Goal: Task Accomplishment & Management: Complete application form

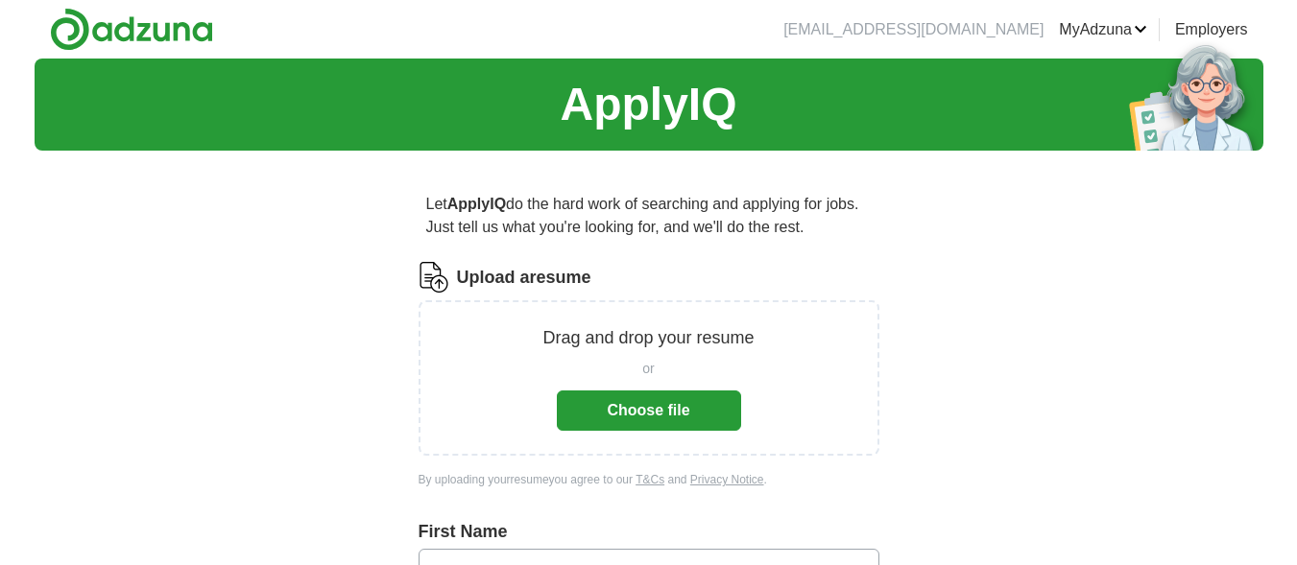
click at [678, 412] on button "Choose file" at bounding box center [649, 411] width 184 height 40
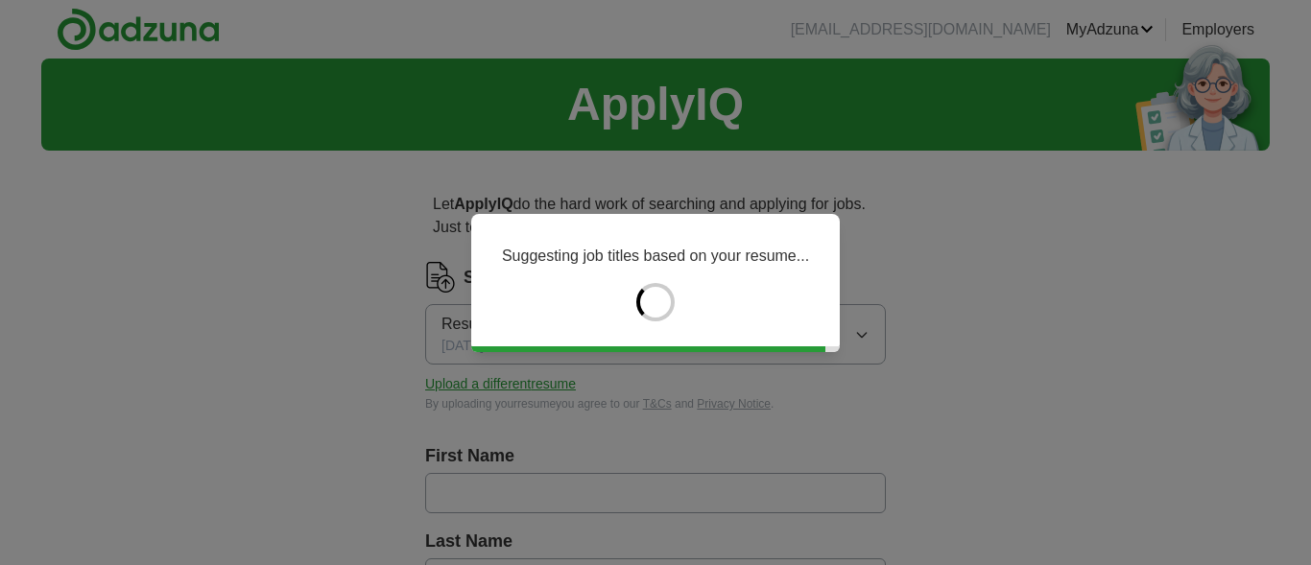
type input "*******"
type input "********"
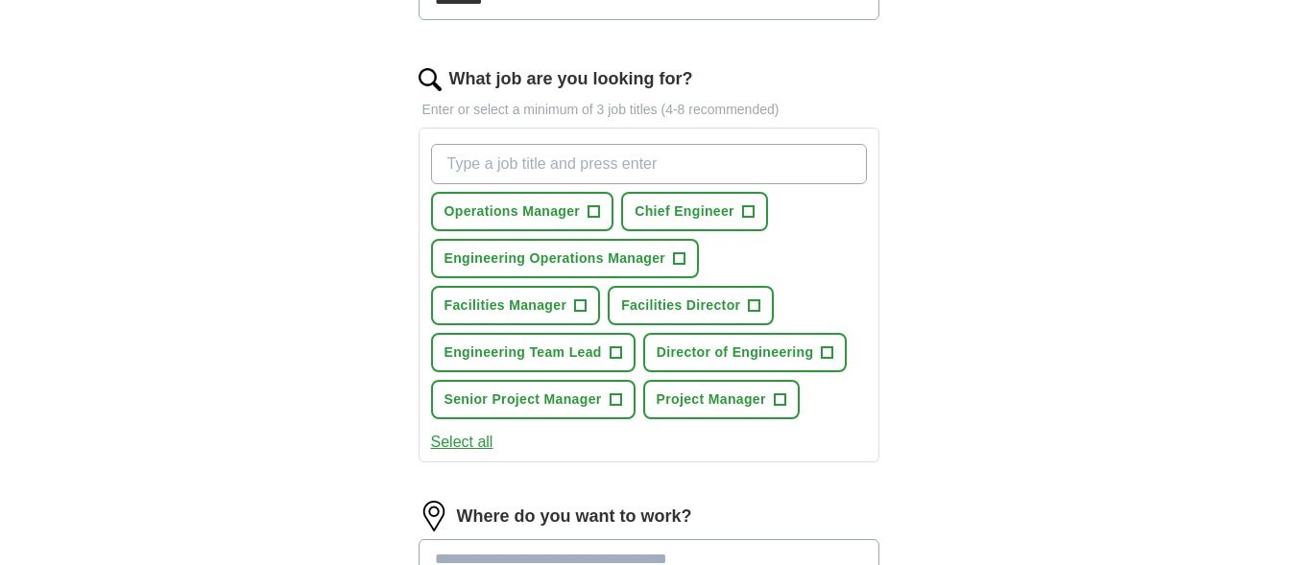
scroll to position [593, 0]
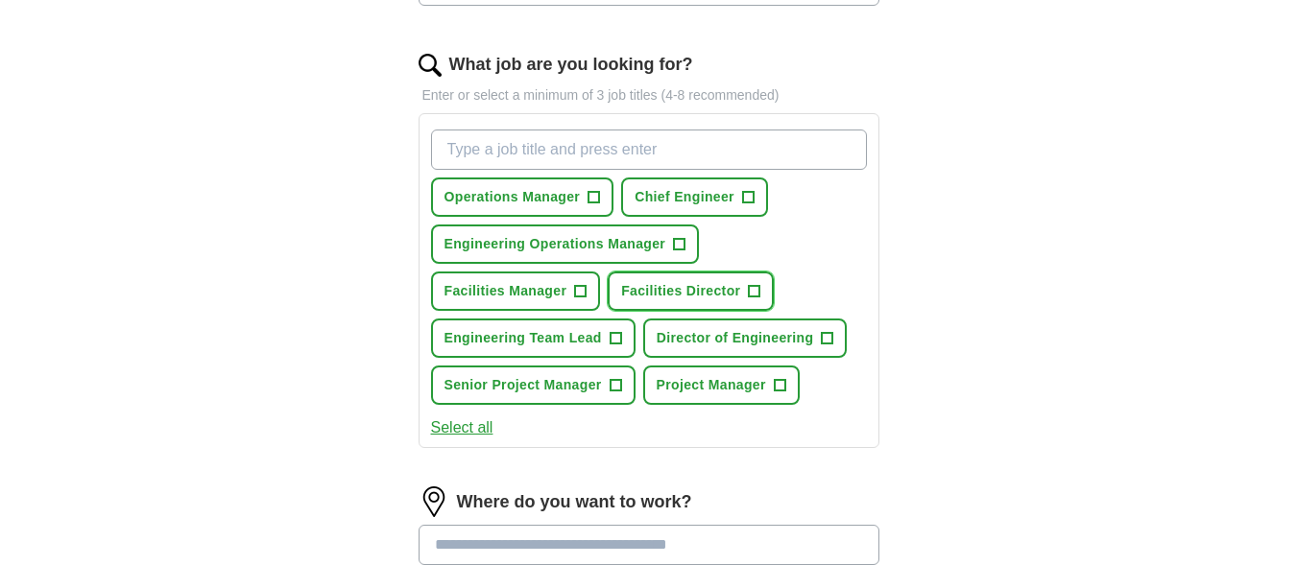
click at [753, 290] on span "+" at bounding box center [755, 291] width 12 height 15
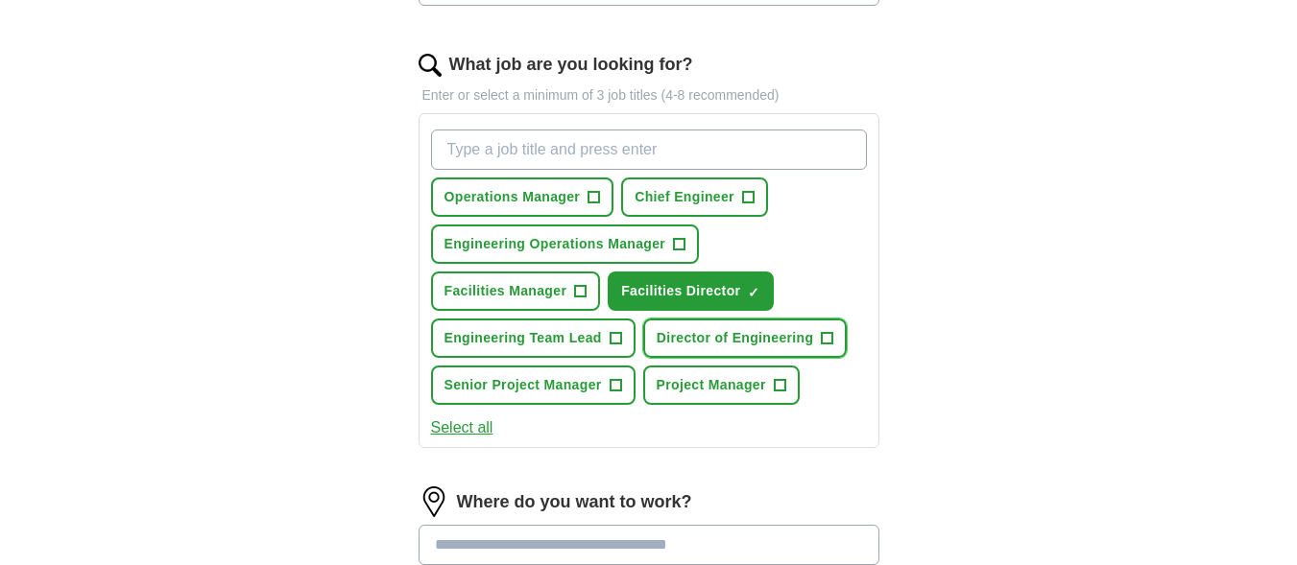
click at [829, 337] on span "+" at bounding box center [828, 338] width 12 height 15
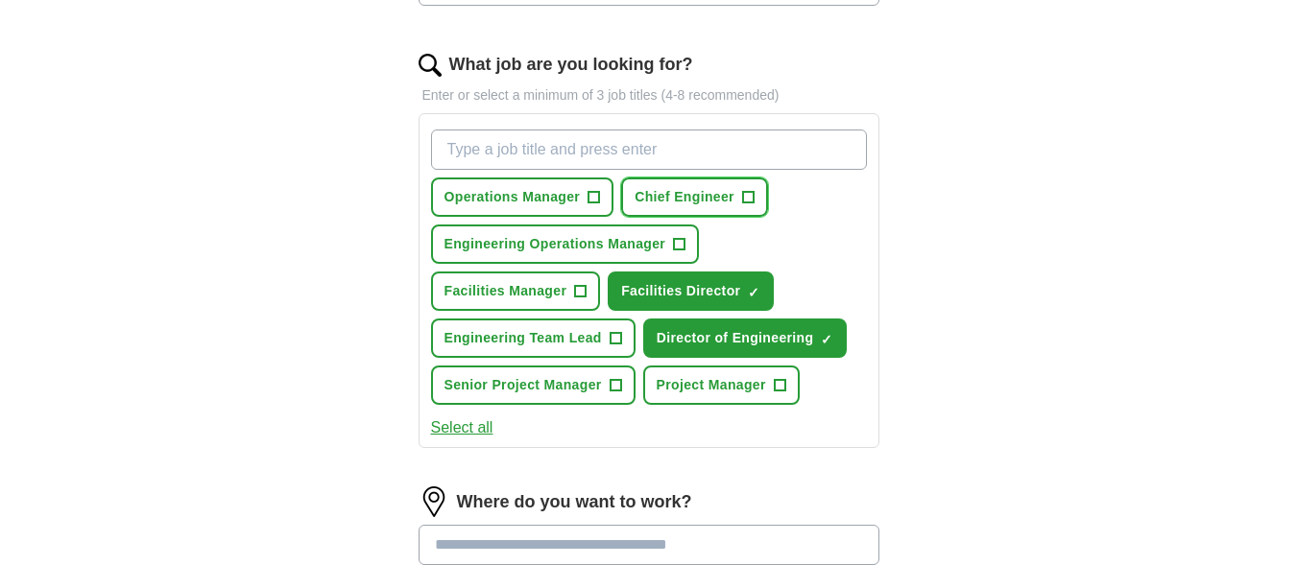
click at [748, 196] on span "+" at bounding box center [748, 197] width 12 height 15
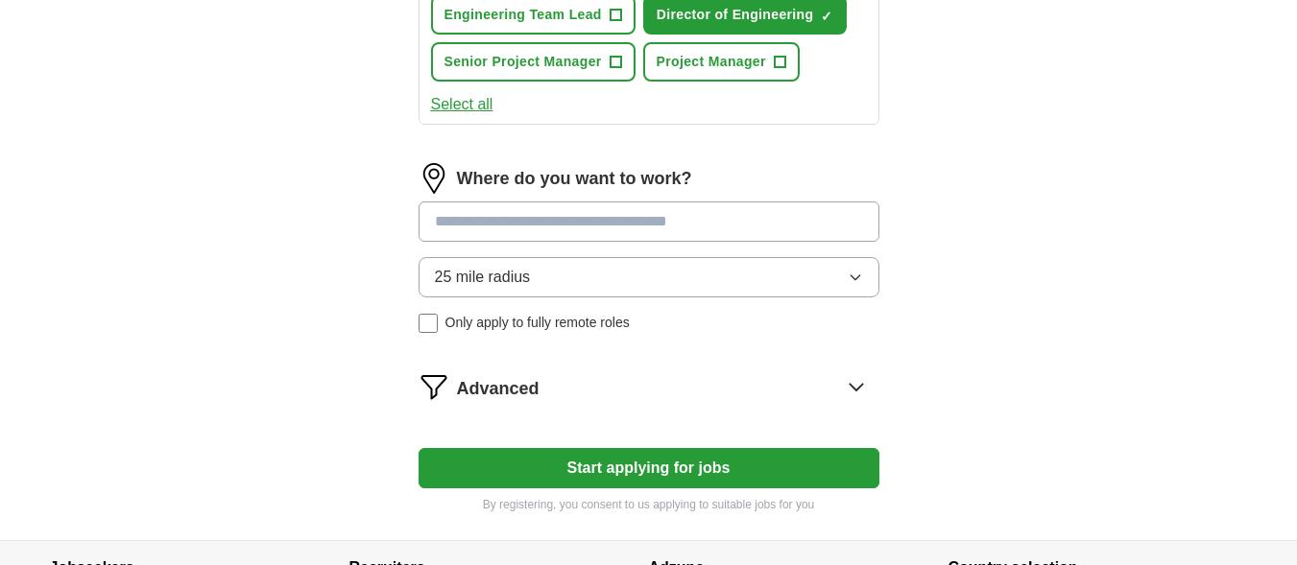
scroll to position [924, 0]
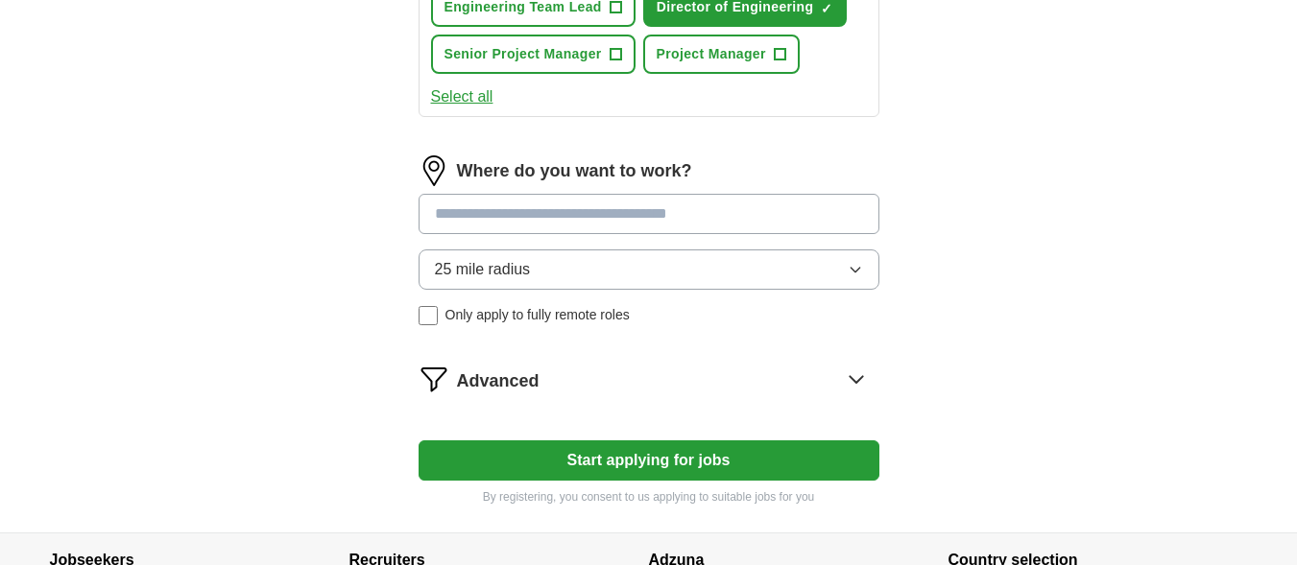
click at [855, 267] on icon "button" at bounding box center [855, 269] width 15 height 15
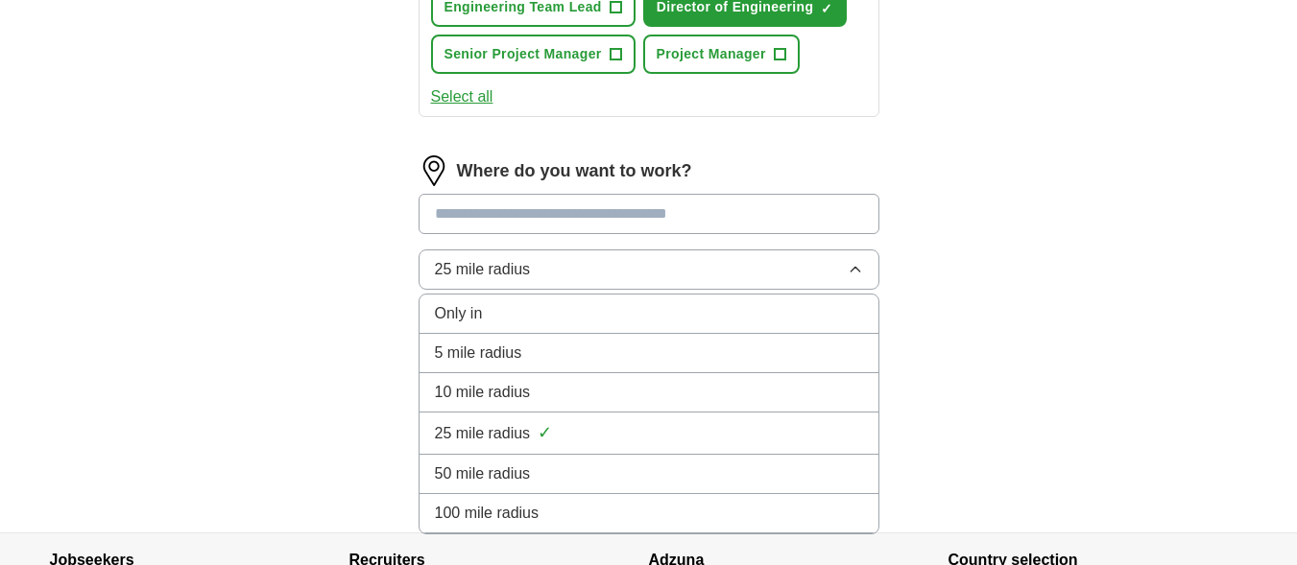
click at [639, 460] on li "50 mile radius" at bounding box center [648, 474] width 459 height 39
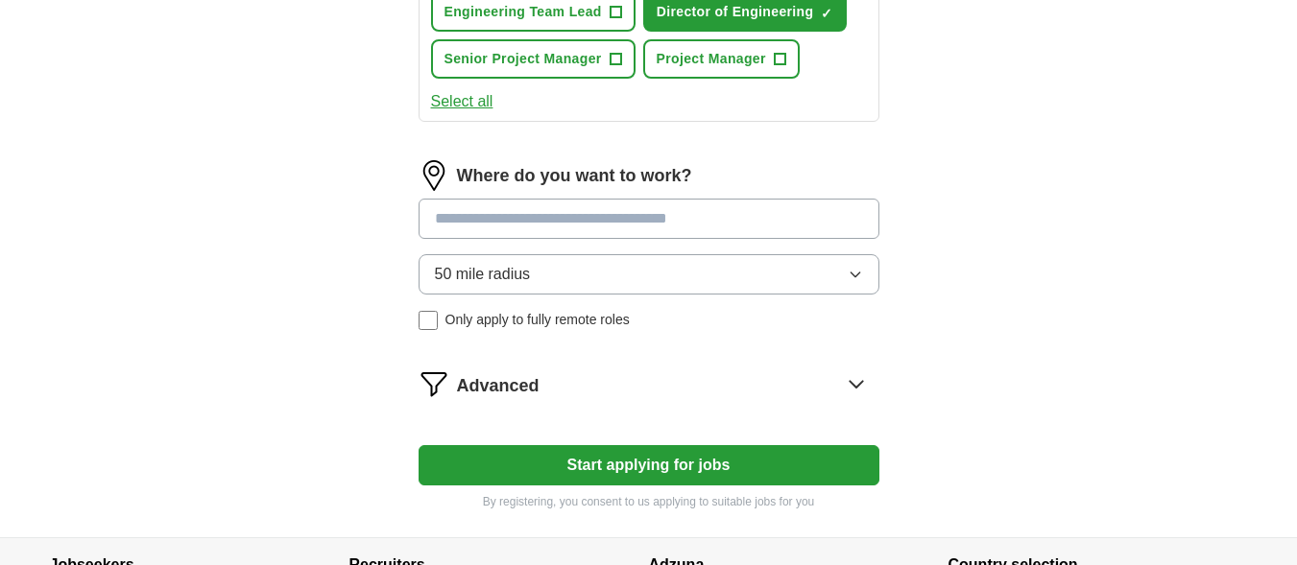
scroll to position [919, 0]
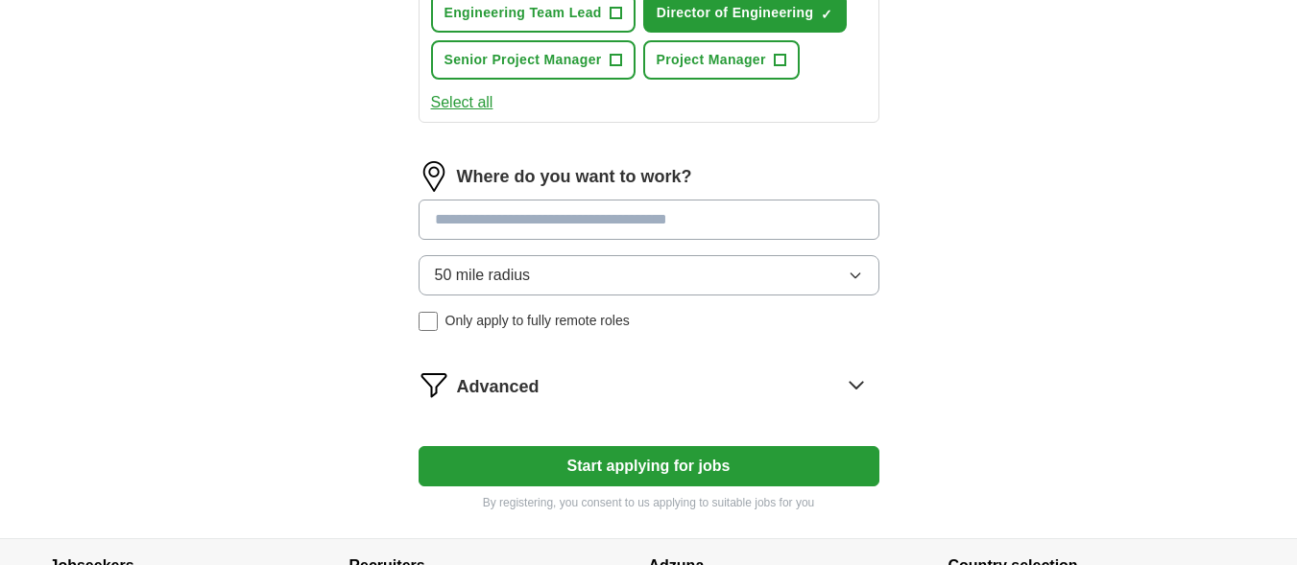
click at [683, 227] on input at bounding box center [648, 220] width 461 height 40
type input "********"
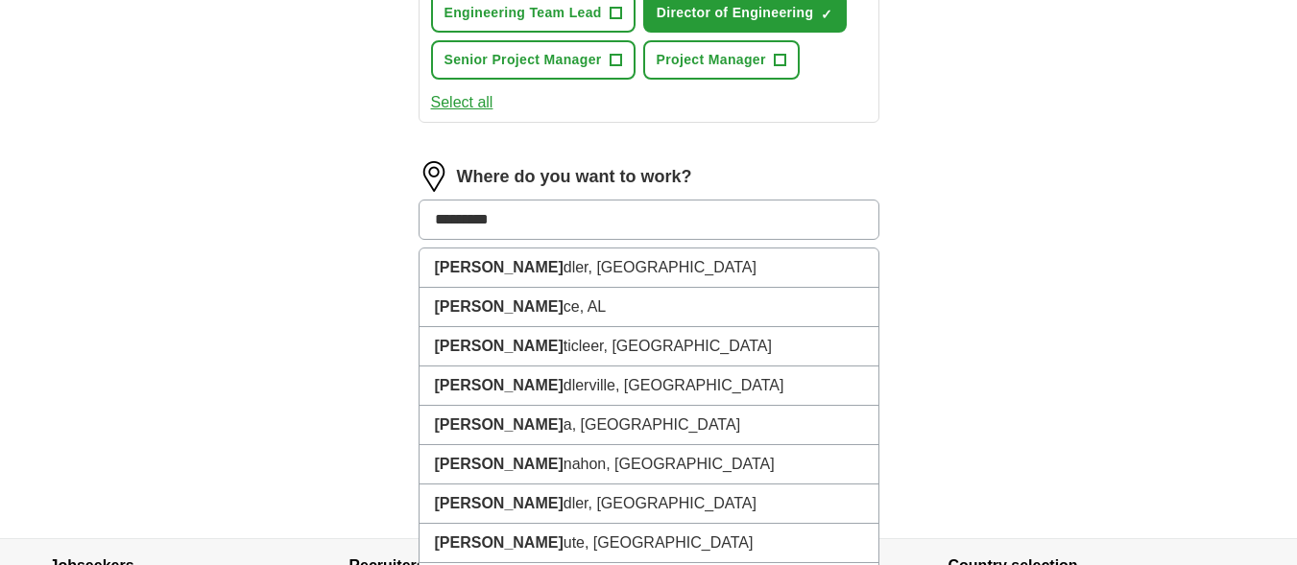
click at [490, 278] on li "[PERSON_NAME], [GEOGRAPHIC_DATA]" at bounding box center [648, 268] width 459 height 39
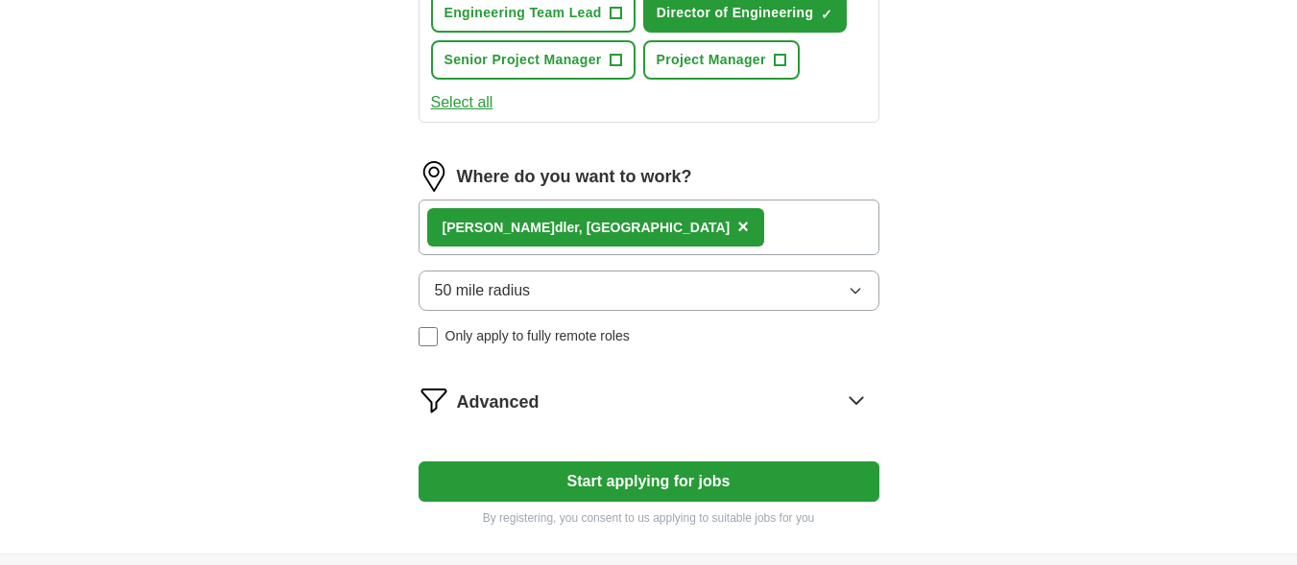
click at [656, 238] on div "[PERSON_NAME], [GEOGRAPHIC_DATA] ×" at bounding box center [648, 228] width 461 height 56
click at [661, 234] on div "[PERSON_NAME], [GEOGRAPHIC_DATA] ×" at bounding box center [648, 228] width 461 height 56
click at [854, 302] on button "50 mile radius" at bounding box center [648, 291] width 461 height 40
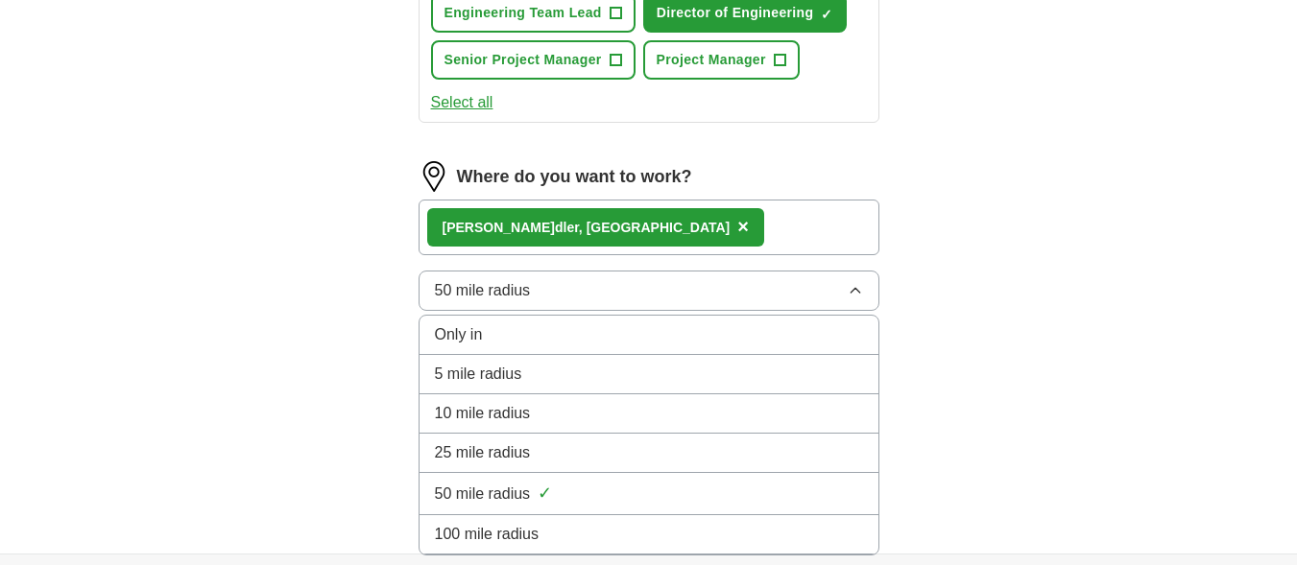
click at [535, 451] on div "25 mile radius" at bounding box center [649, 453] width 428 height 23
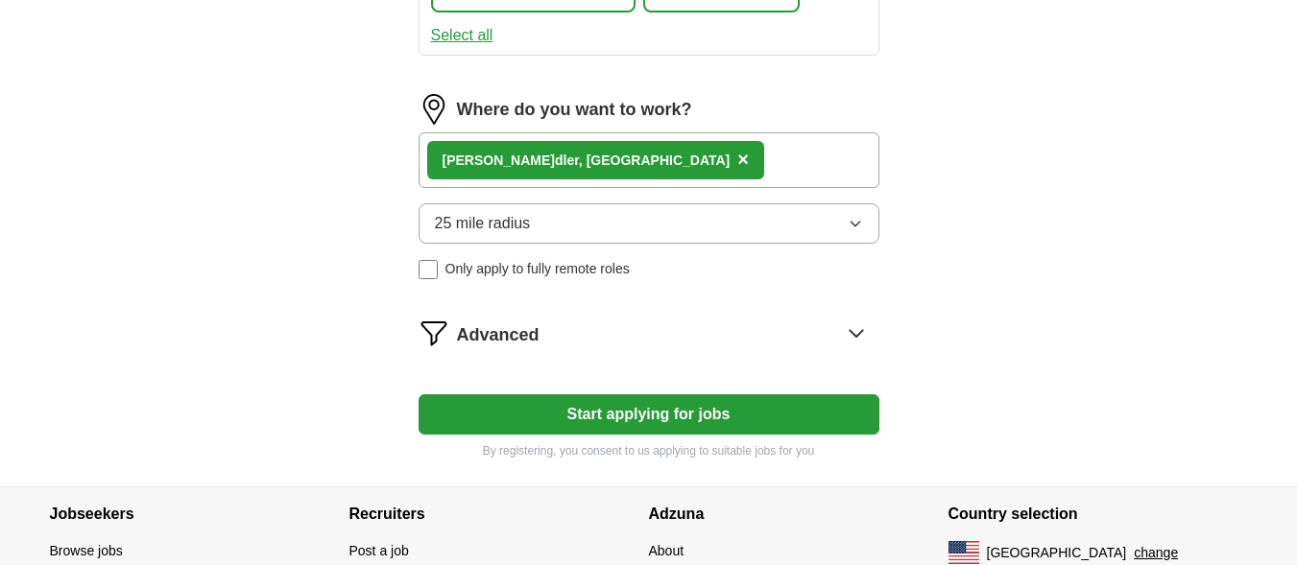
scroll to position [989, 0]
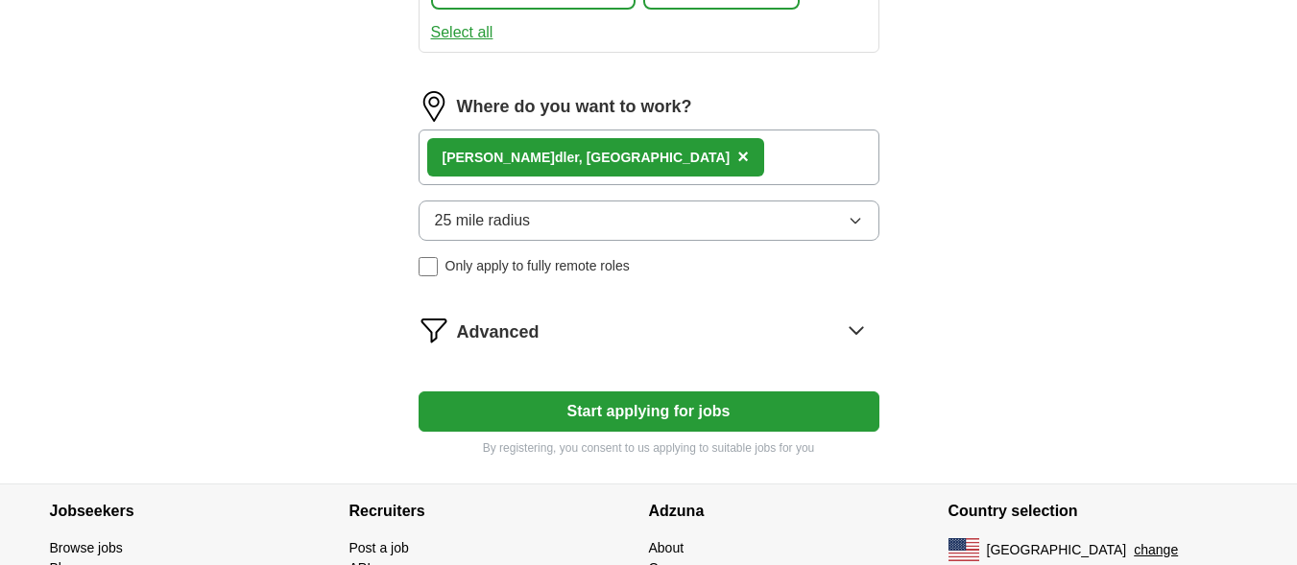
click at [757, 413] on button "Start applying for jobs" at bounding box center [648, 412] width 461 height 40
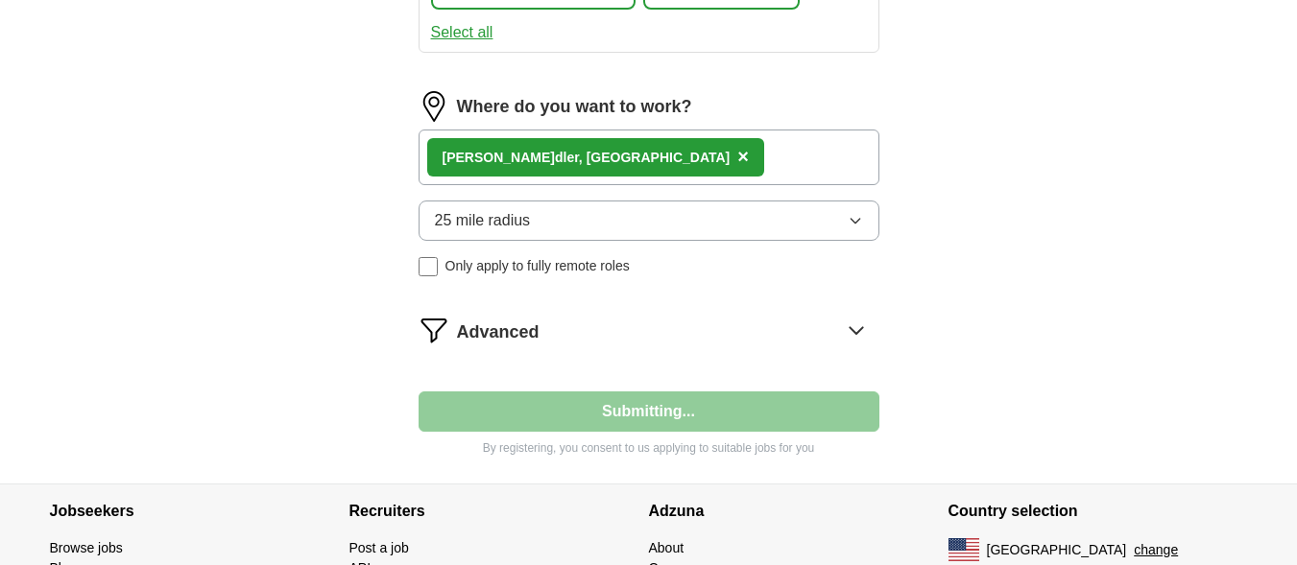
select select "**"
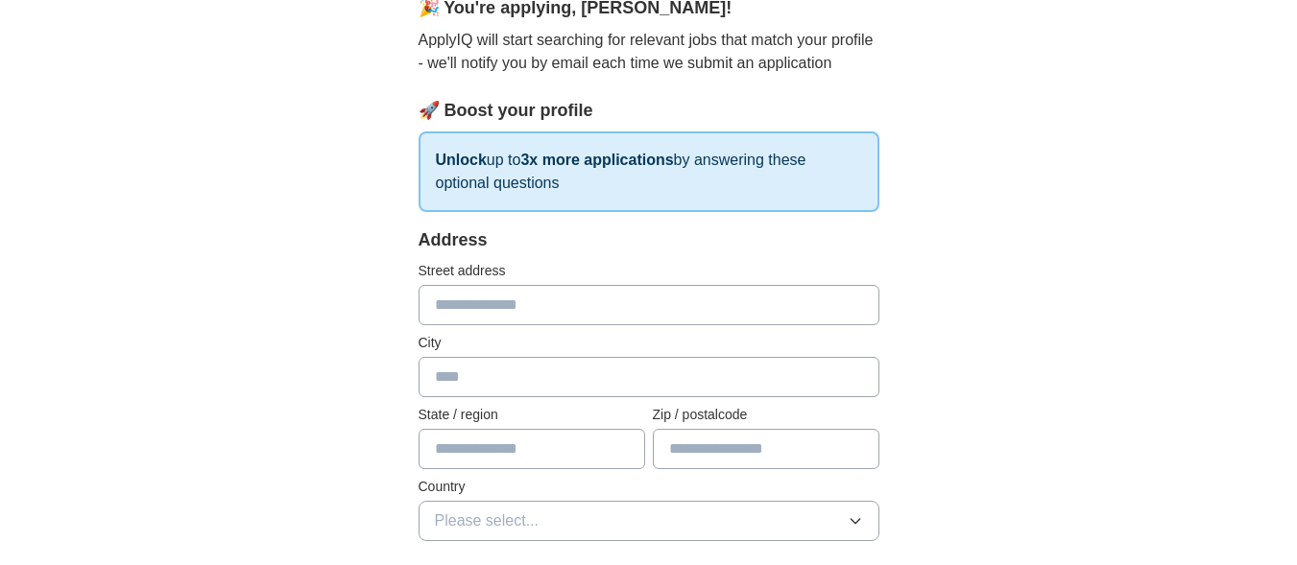
scroll to position [195, 0]
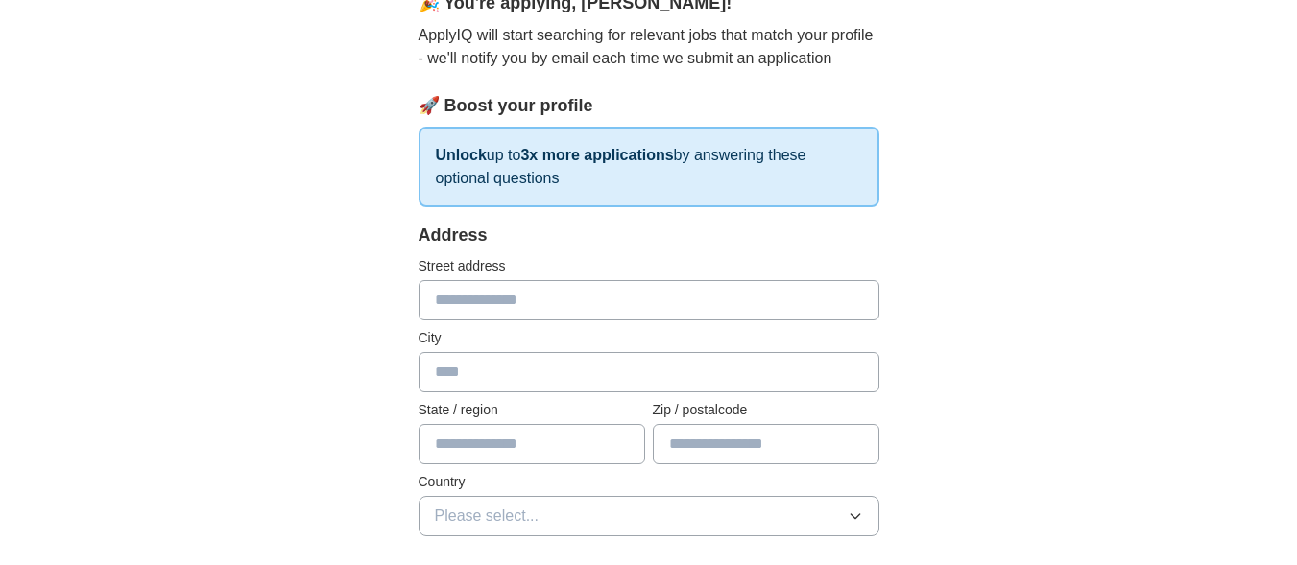
click at [660, 307] on input "text" at bounding box center [648, 300] width 461 height 40
type input "**********"
type input "**"
type input "*****"
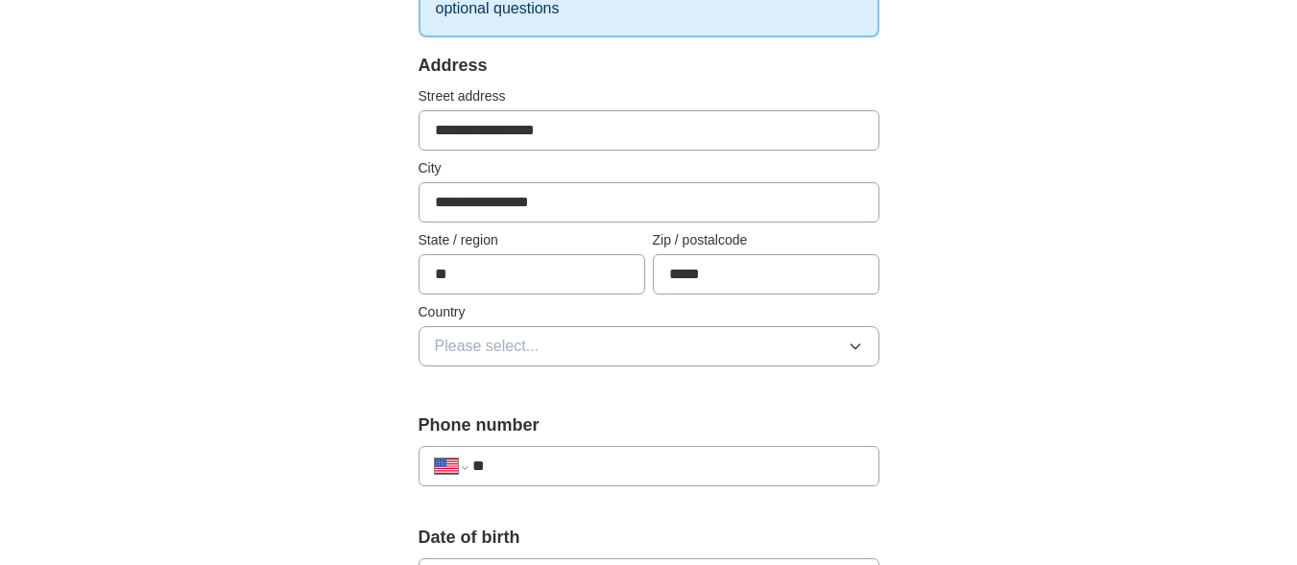
scroll to position [368, 0]
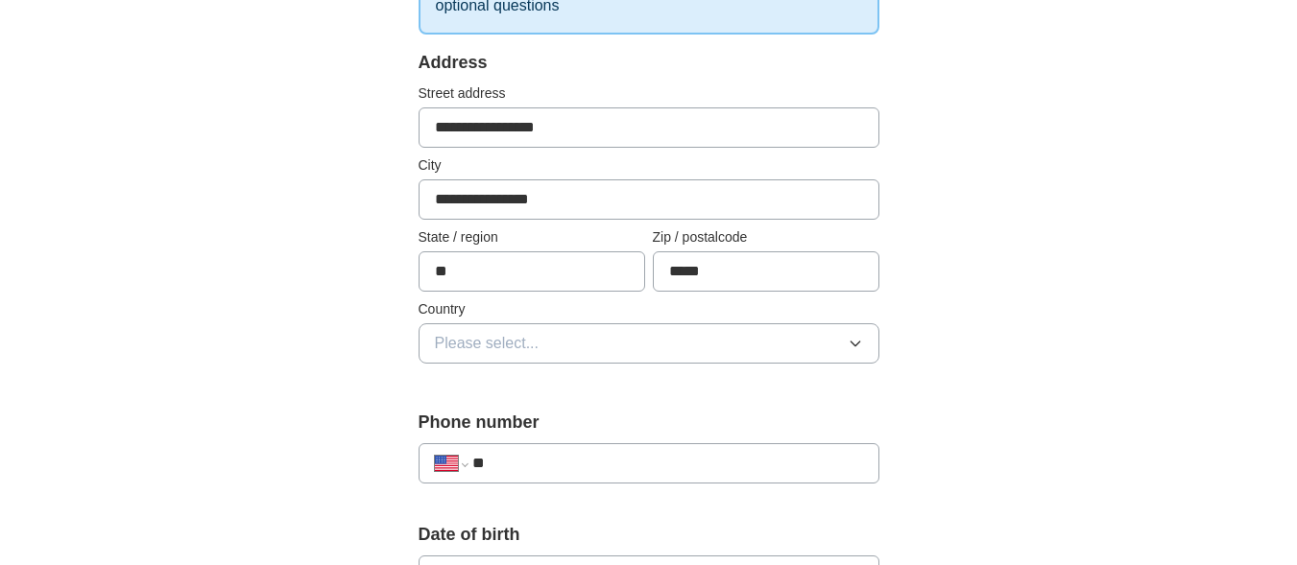
click at [852, 347] on icon "button" at bounding box center [855, 343] width 15 height 15
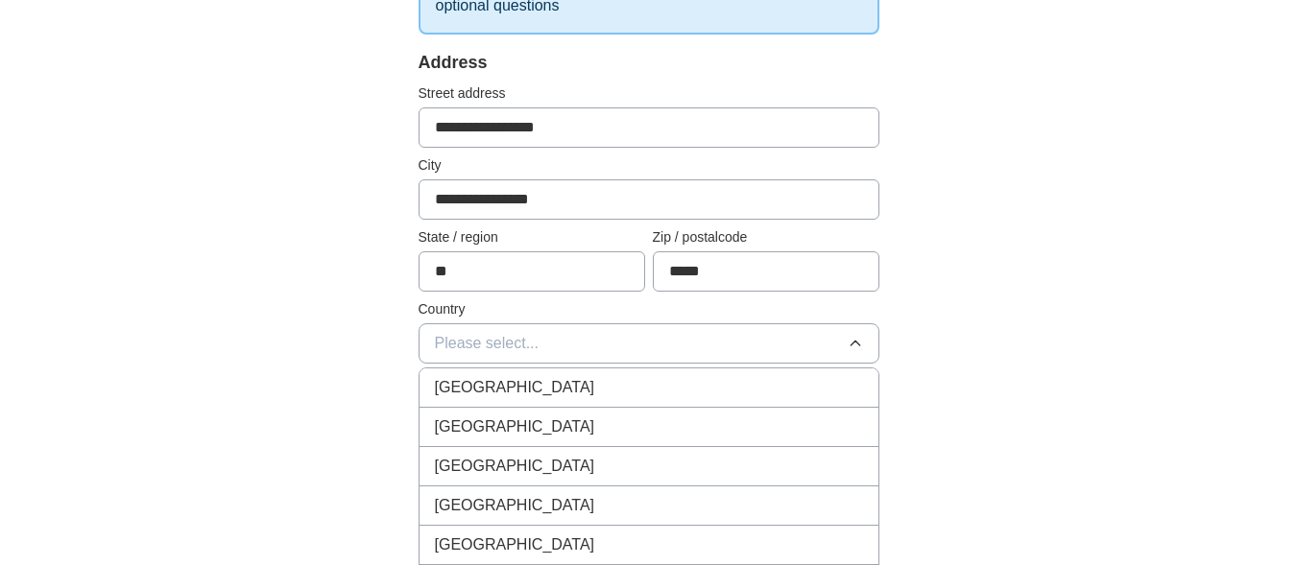
click at [551, 435] on div "[GEOGRAPHIC_DATA]" at bounding box center [649, 427] width 428 height 23
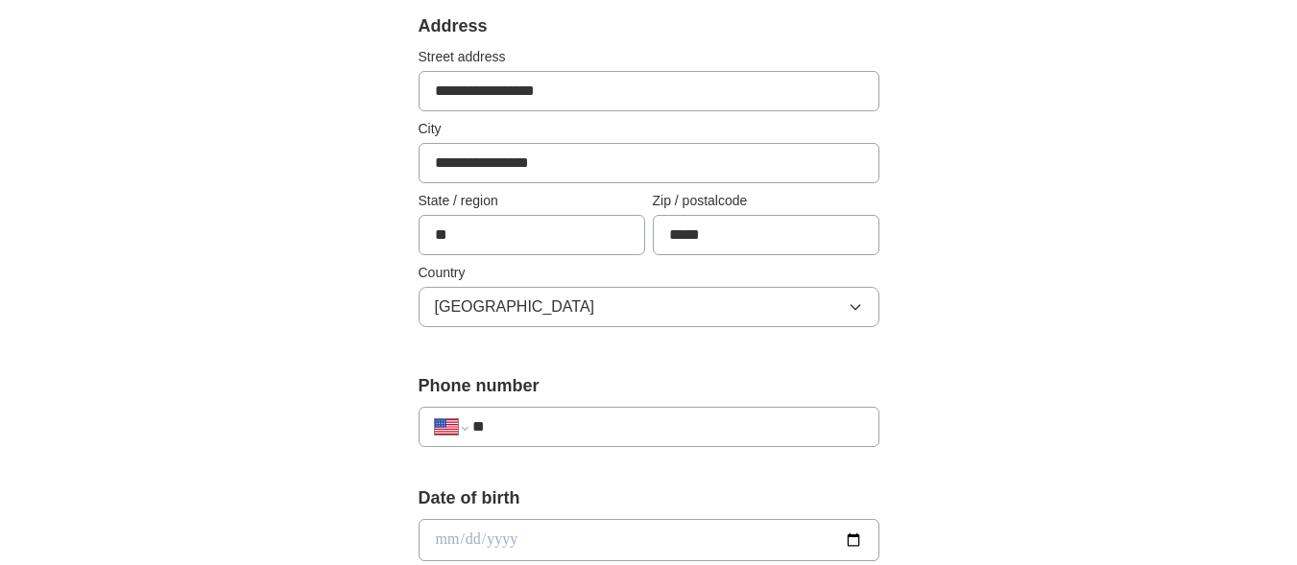
scroll to position [442, 0]
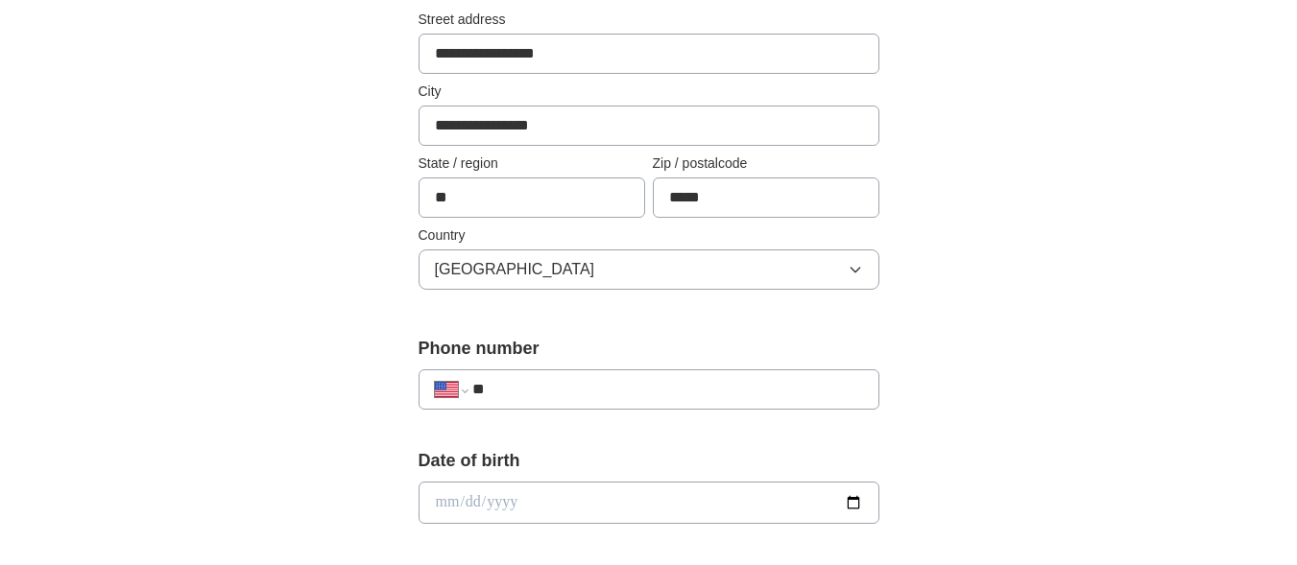
click at [644, 394] on input "**" at bounding box center [667, 389] width 390 height 23
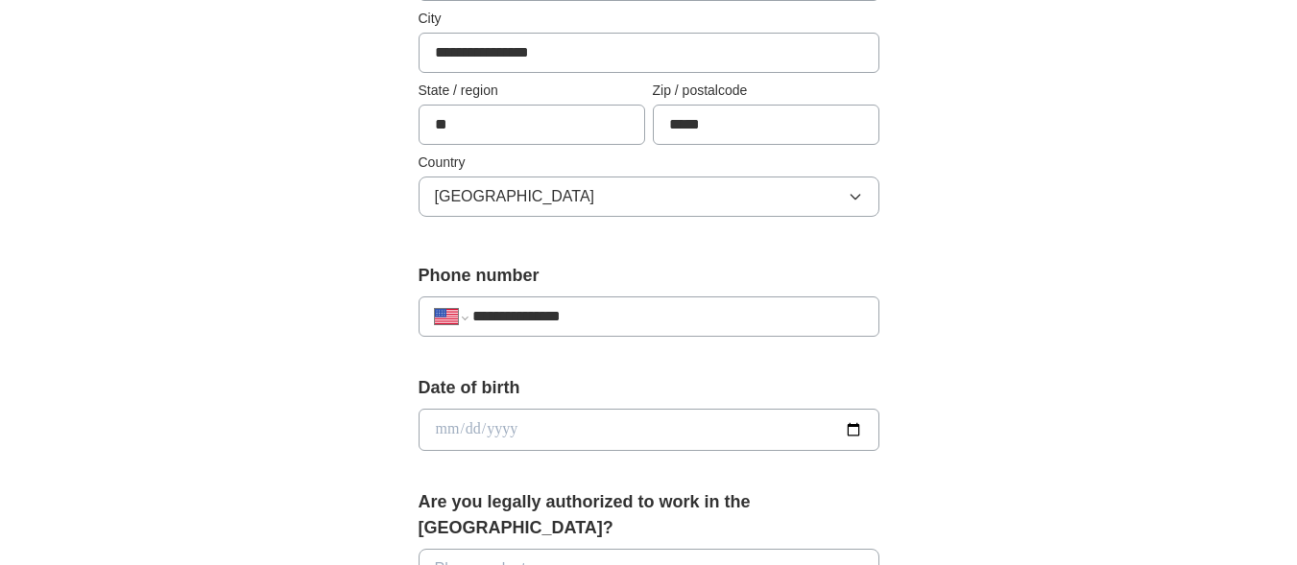
scroll to position [579, 0]
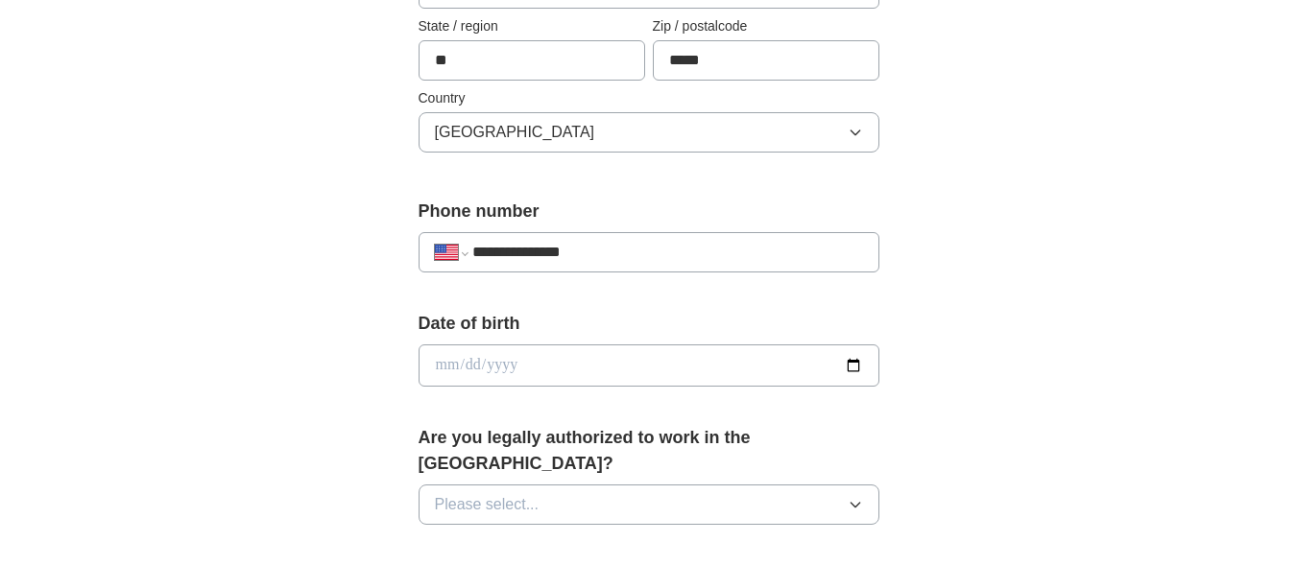
type input "**********"
click at [648, 367] on input "date" at bounding box center [648, 366] width 461 height 42
type input "**********"
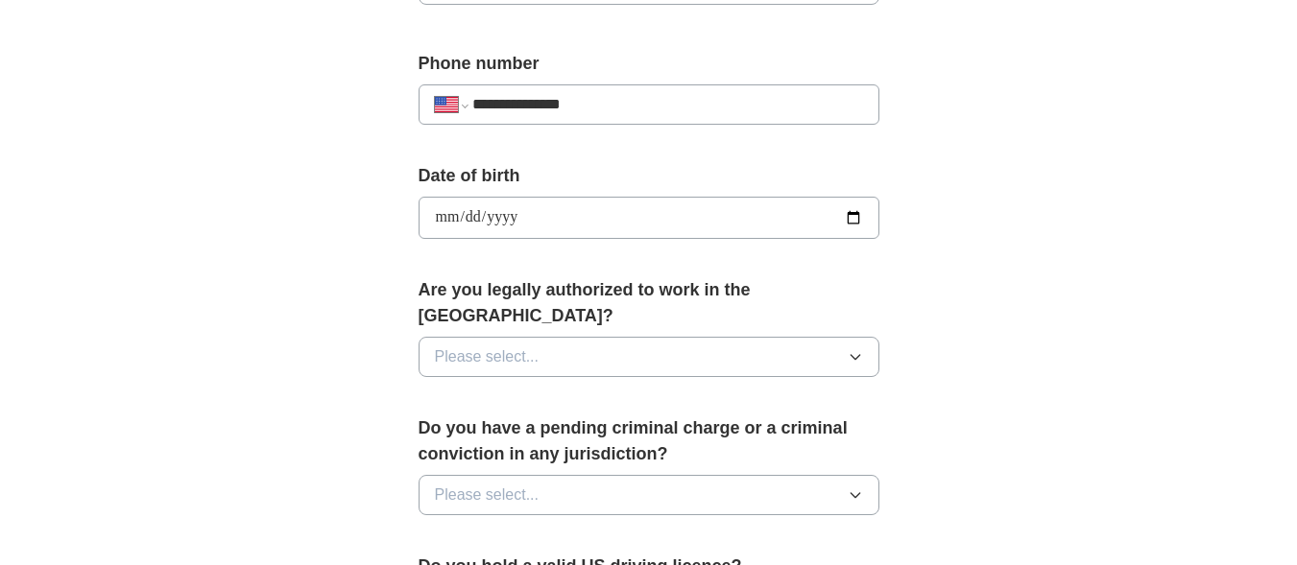
scroll to position [738, 0]
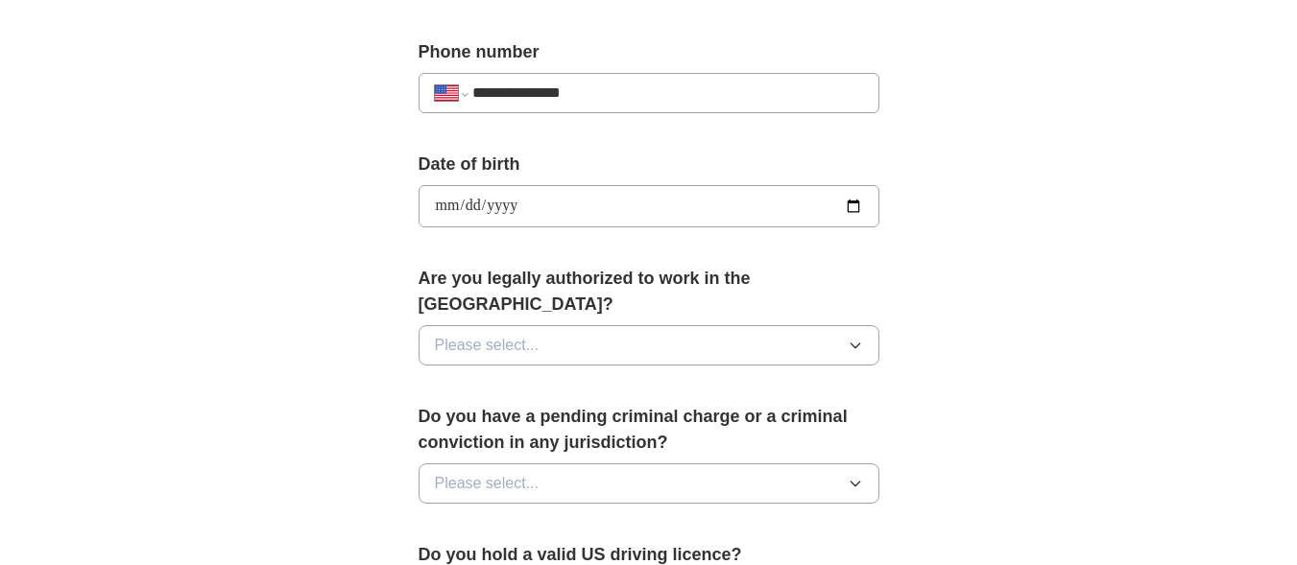
click at [856, 328] on button "Please select..." at bounding box center [648, 345] width 461 height 40
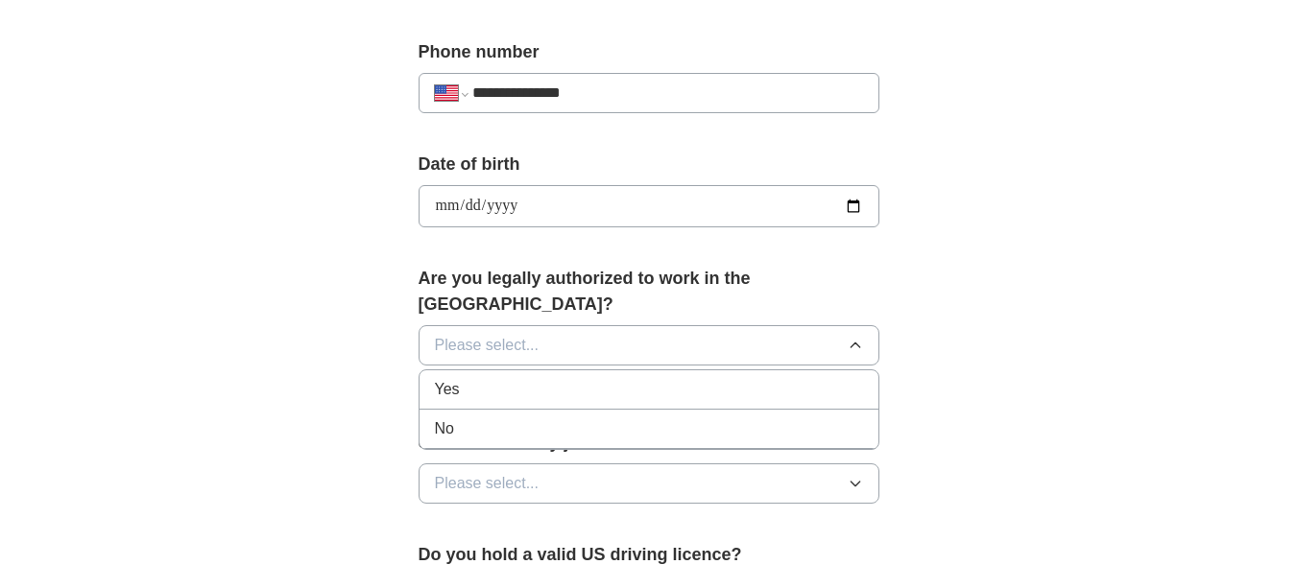
click at [664, 378] on div "Yes" at bounding box center [649, 389] width 428 height 23
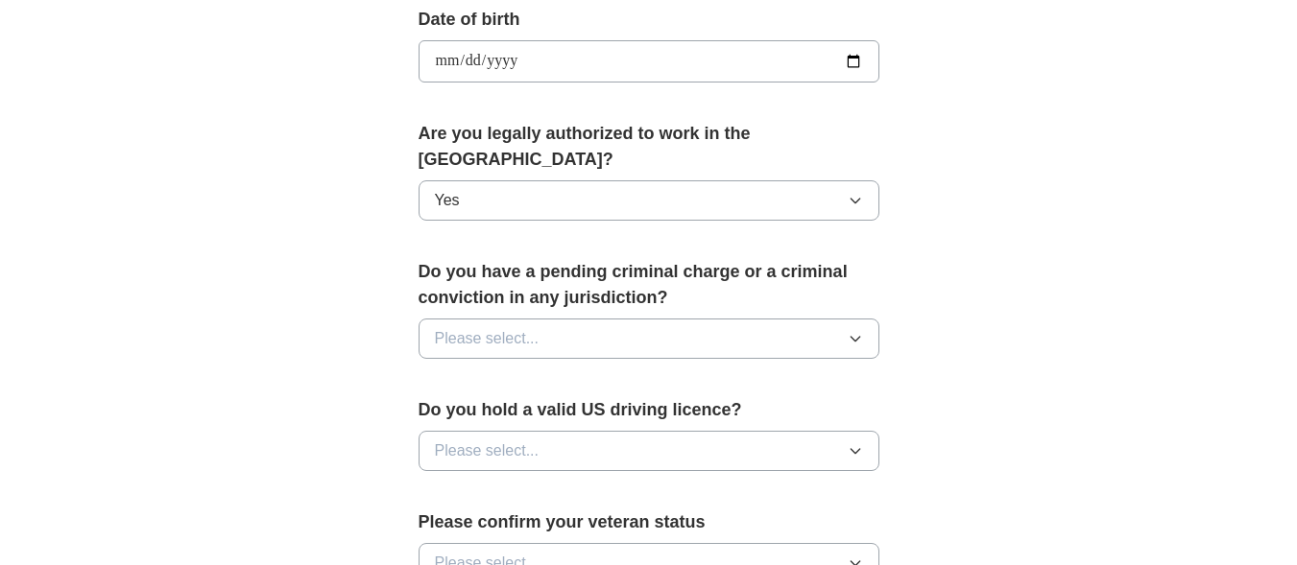
scroll to position [891, 0]
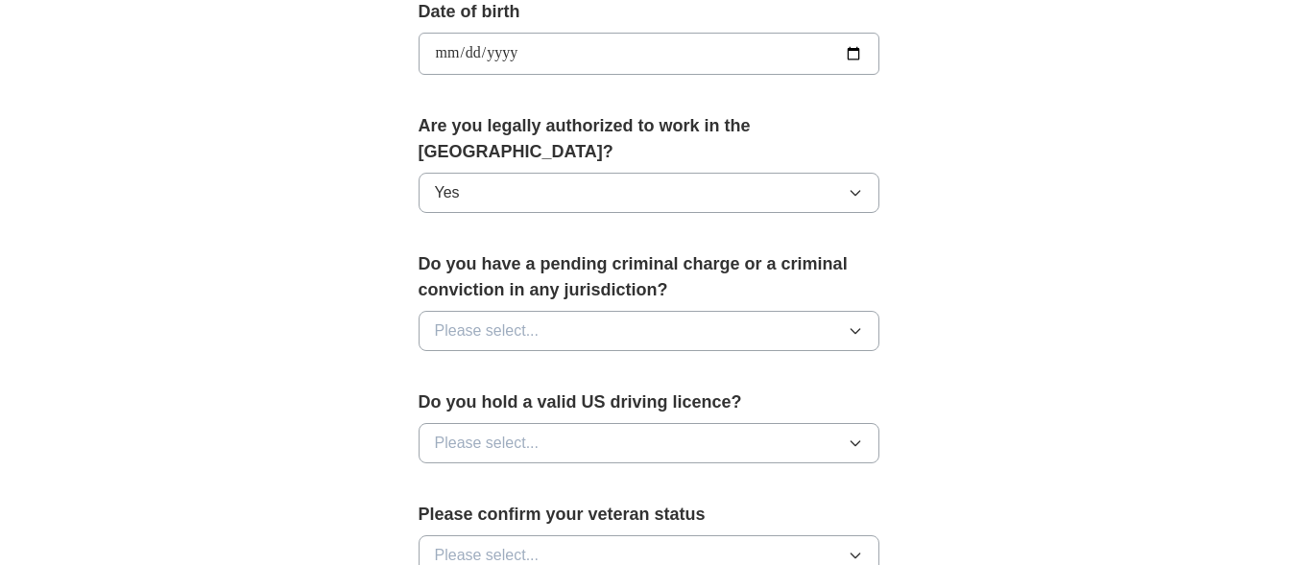
click at [858, 323] on icon "button" at bounding box center [855, 330] width 15 height 15
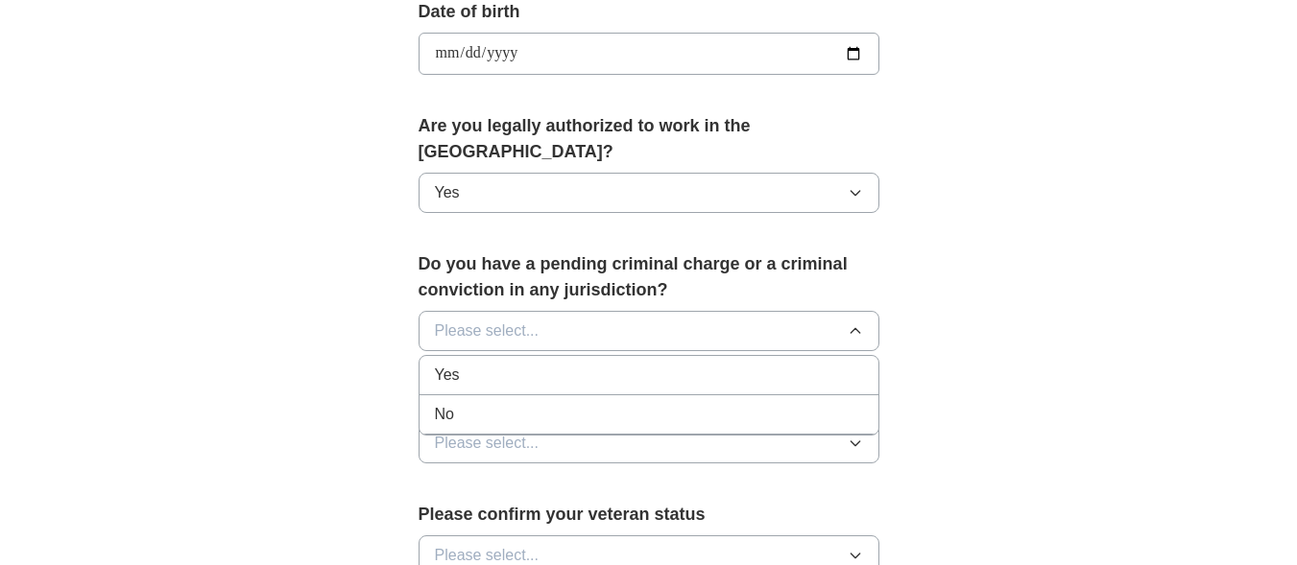
click at [661, 403] on div "No" at bounding box center [649, 414] width 428 height 23
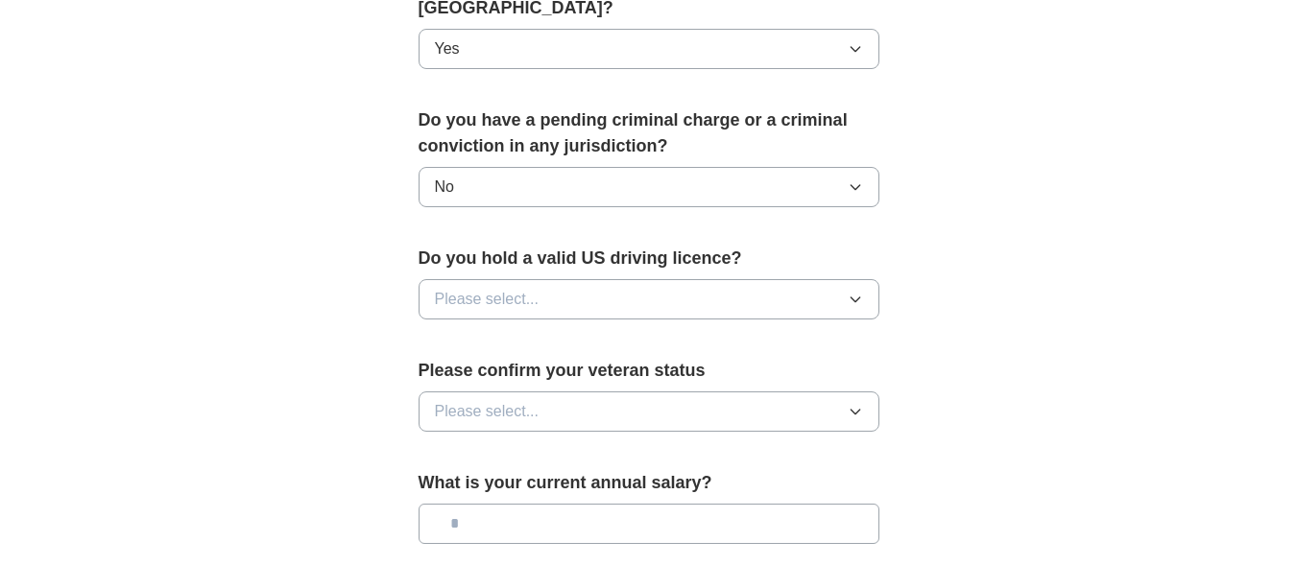
scroll to position [1040, 0]
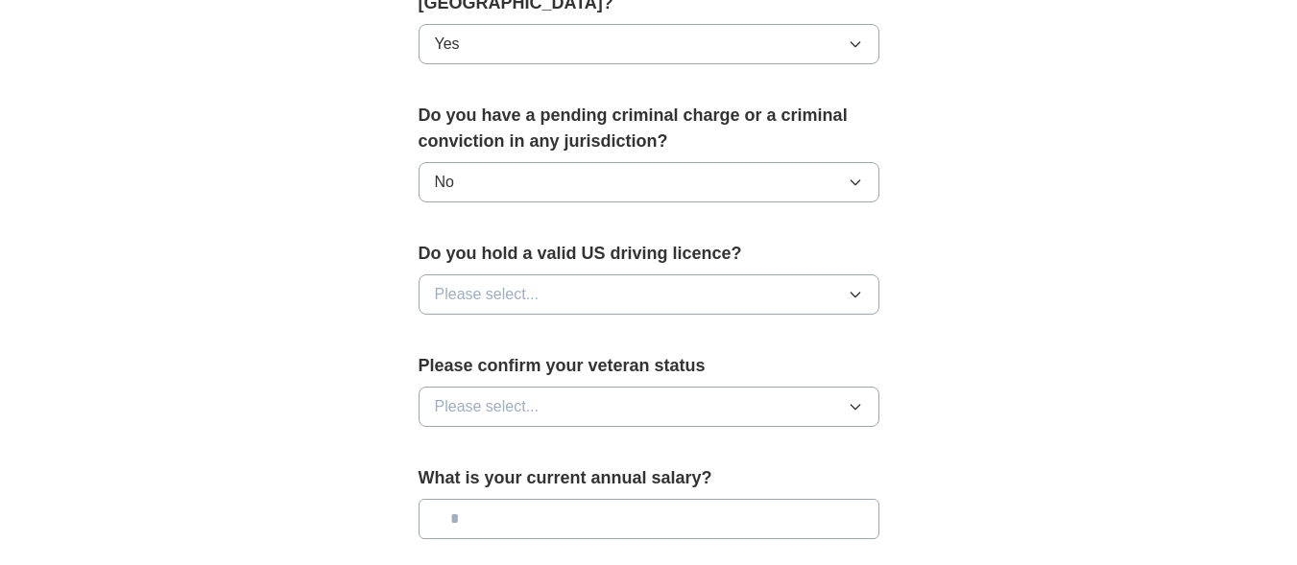
click at [858, 282] on button "Please select..." at bounding box center [648, 295] width 461 height 40
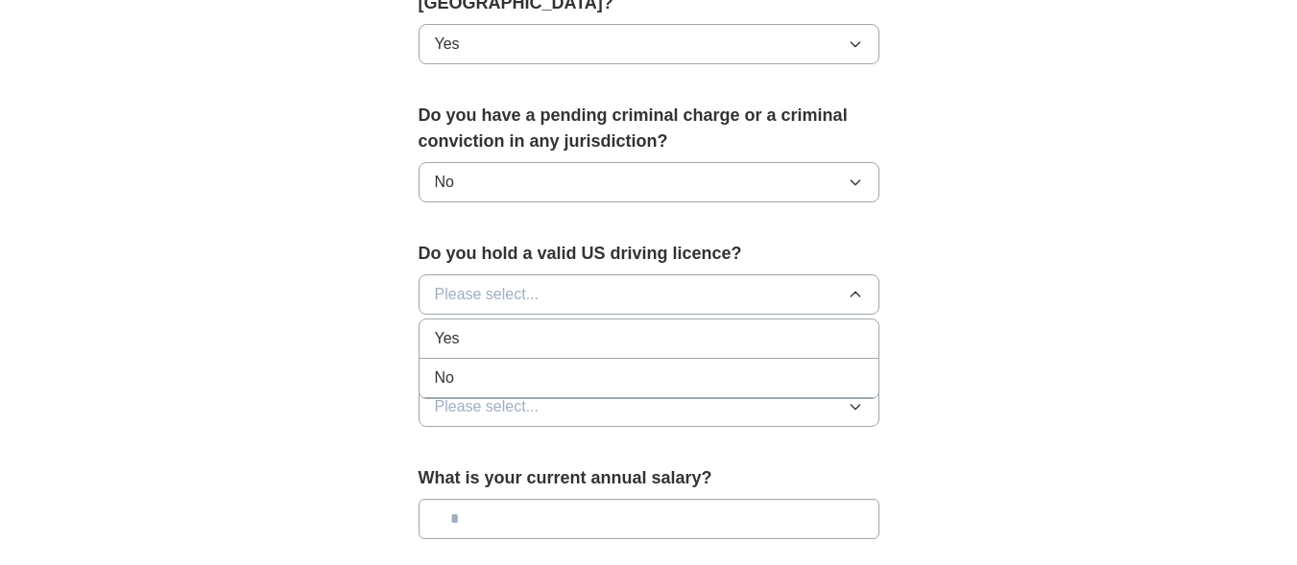
click at [662, 327] on div "Yes" at bounding box center [649, 338] width 428 height 23
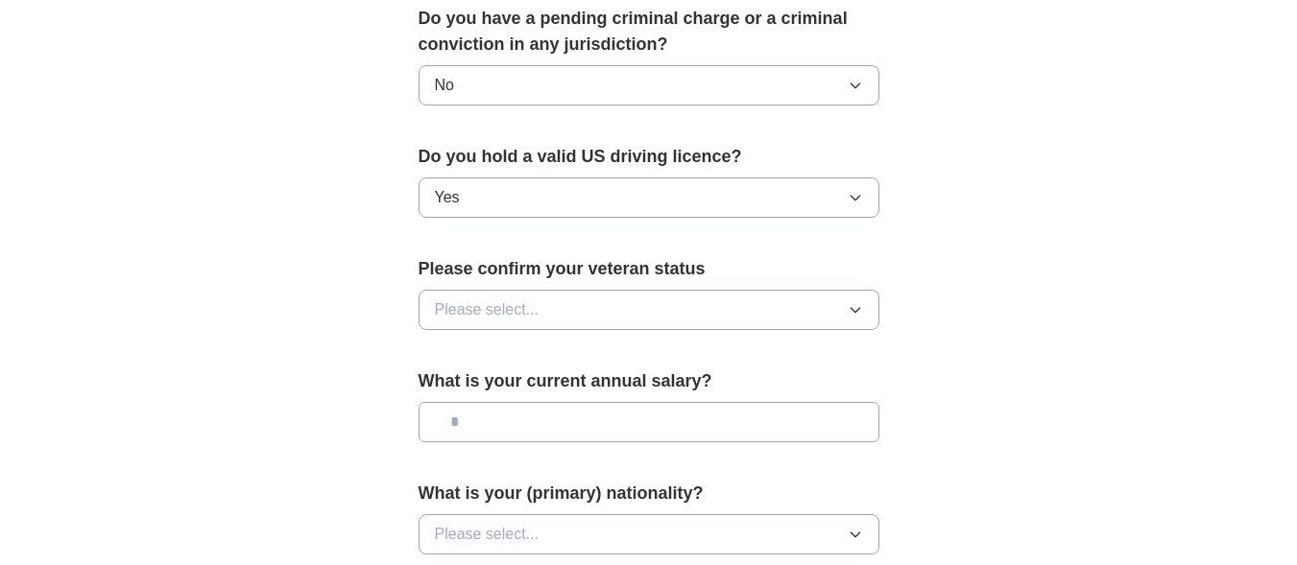
scroll to position [1141, 0]
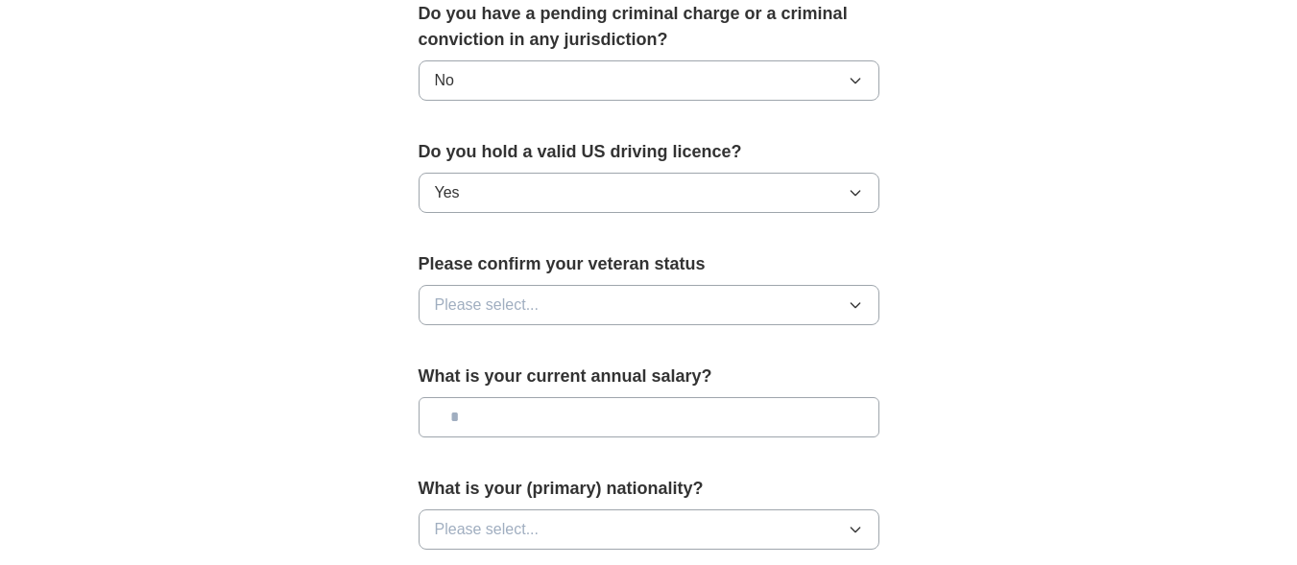
click at [863, 287] on button "Please select..." at bounding box center [648, 305] width 461 height 40
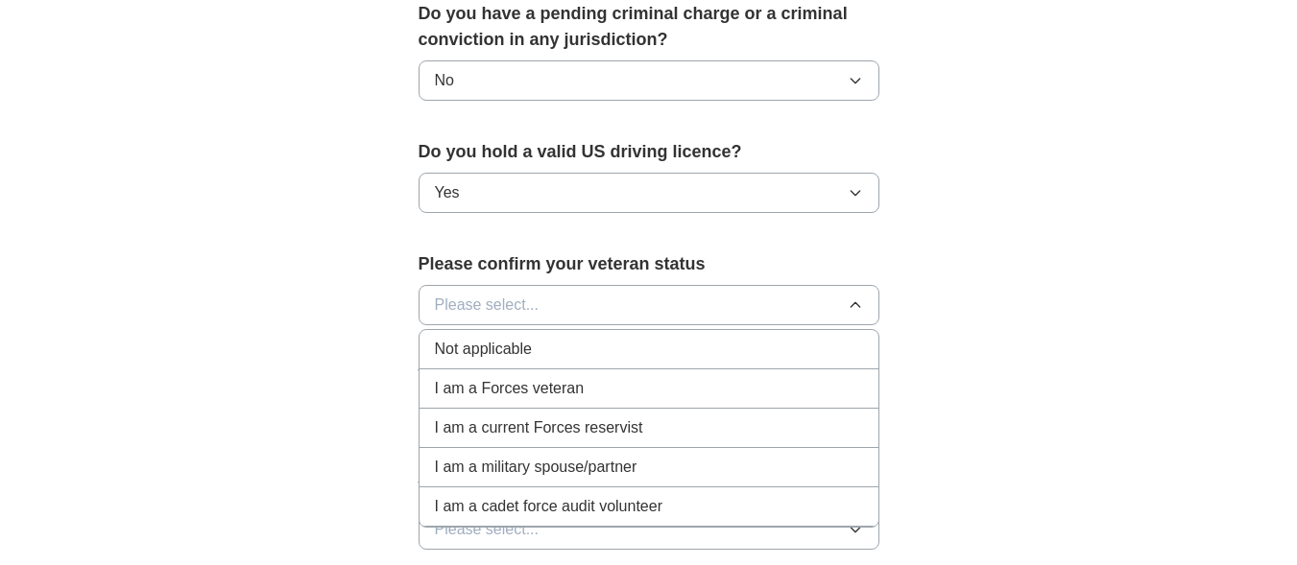
click at [651, 338] on div "Not applicable" at bounding box center [649, 349] width 428 height 23
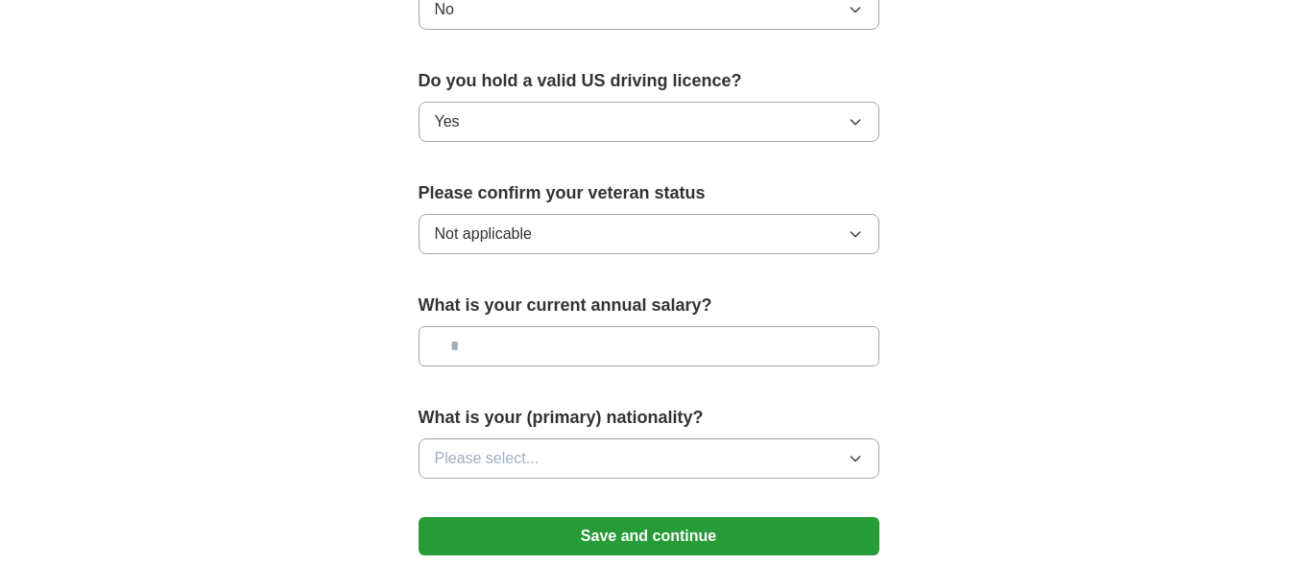
scroll to position [1214, 0]
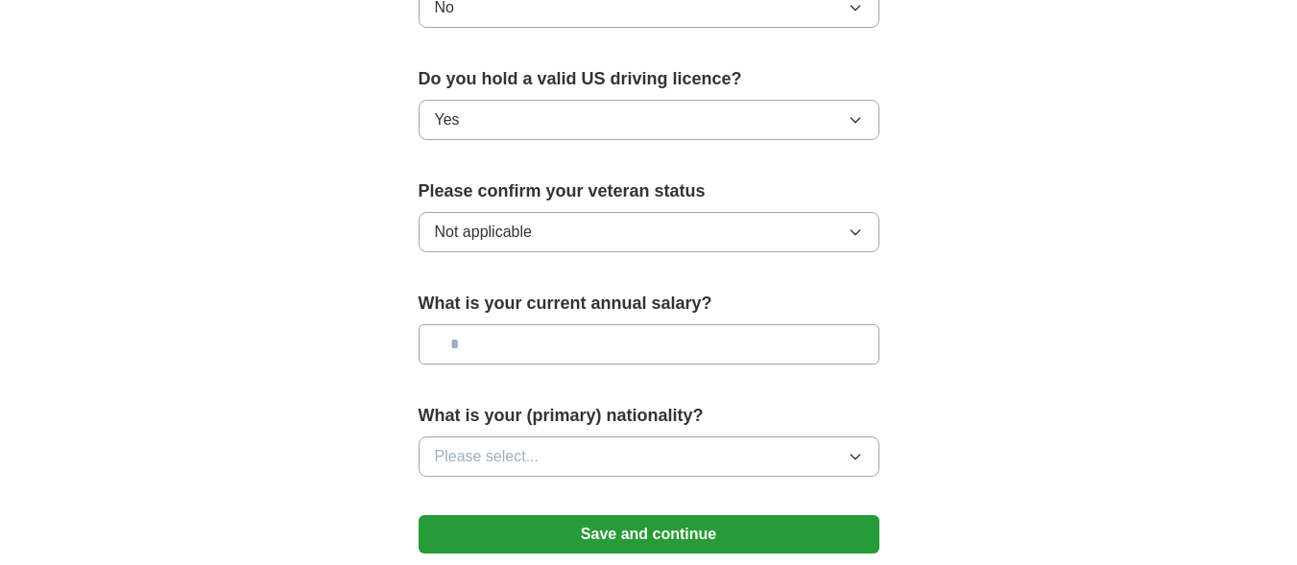
click at [672, 324] on input "text" at bounding box center [648, 344] width 461 height 40
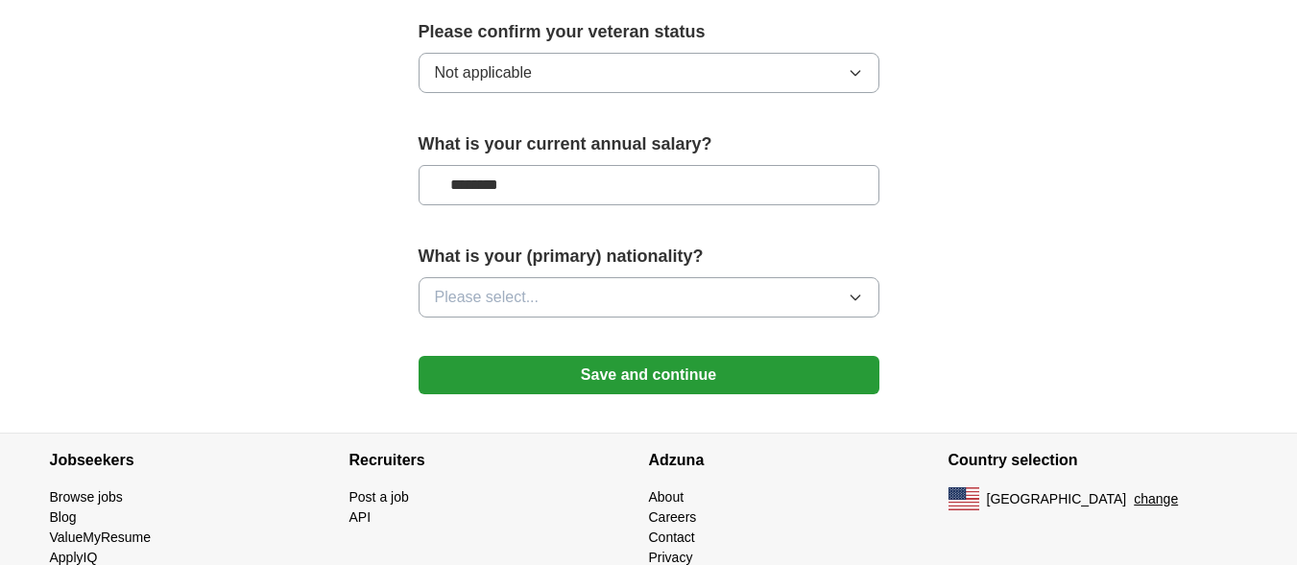
scroll to position [1375, 0]
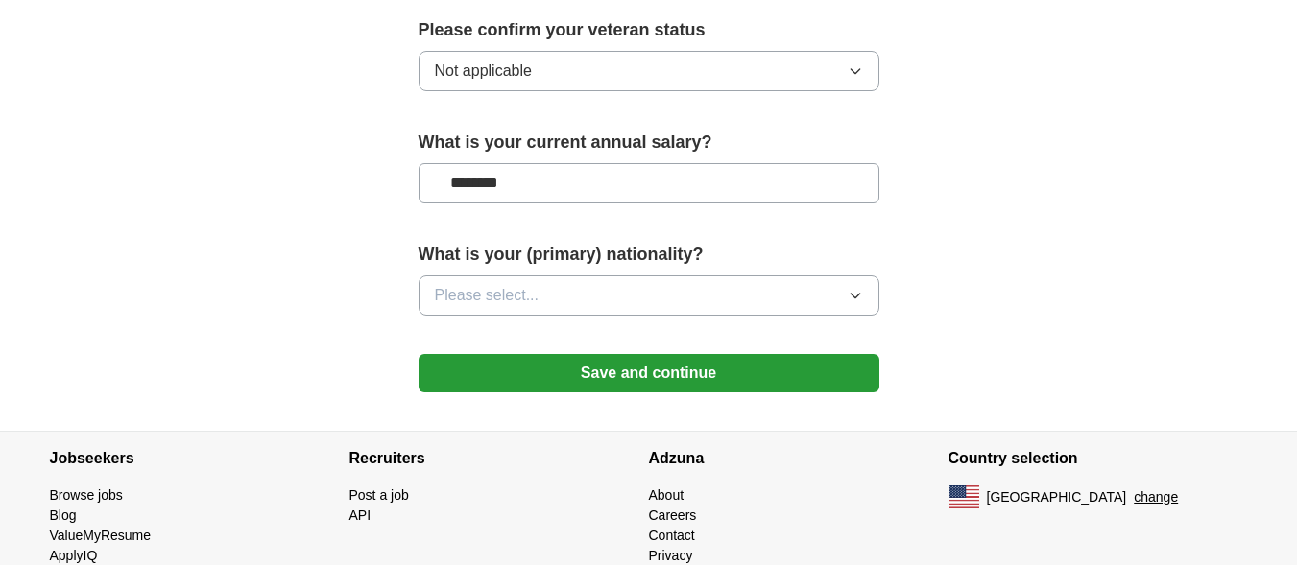
type input "********"
click at [871, 275] on button "Please select..." at bounding box center [648, 295] width 461 height 40
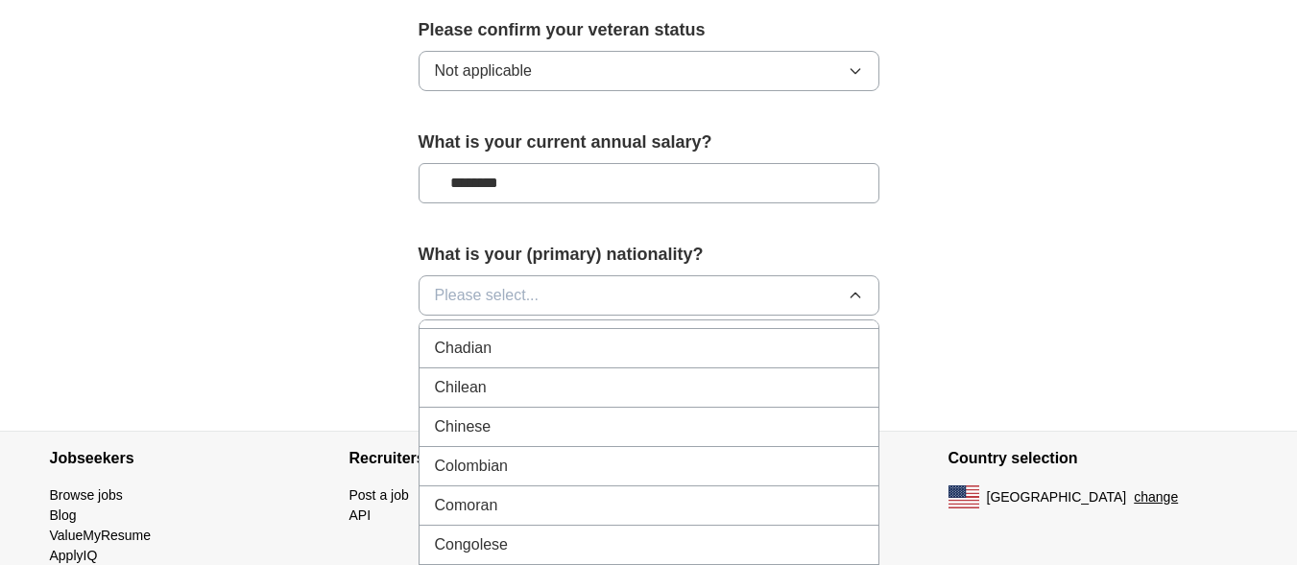
scroll to position [1448, 0]
click at [609, 275] on button "Please select..." at bounding box center [648, 295] width 461 height 40
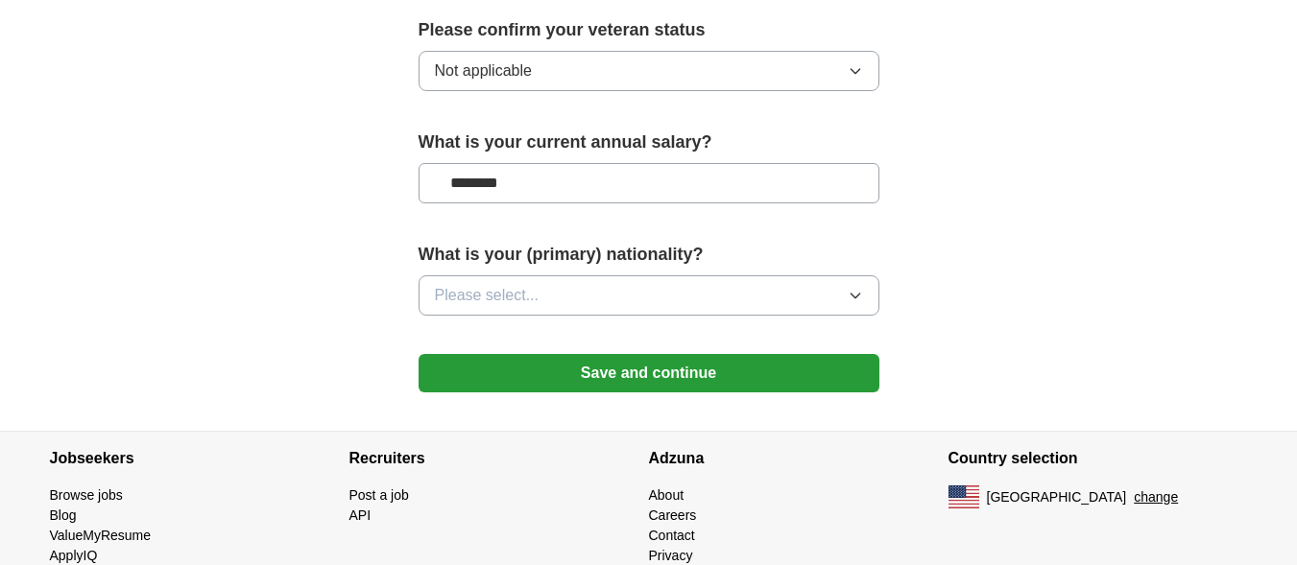
click at [842, 276] on button "Please select..." at bounding box center [648, 295] width 461 height 40
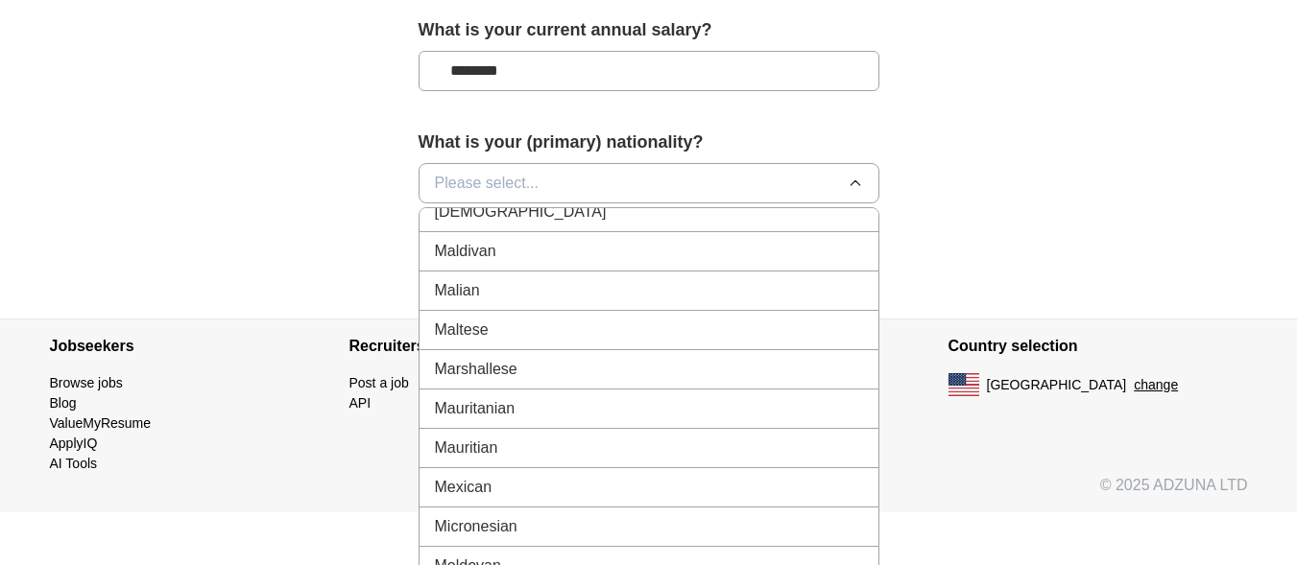
scroll to position [4227, 0]
click at [562, 475] on div "Mexican" at bounding box center [649, 486] width 428 height 23
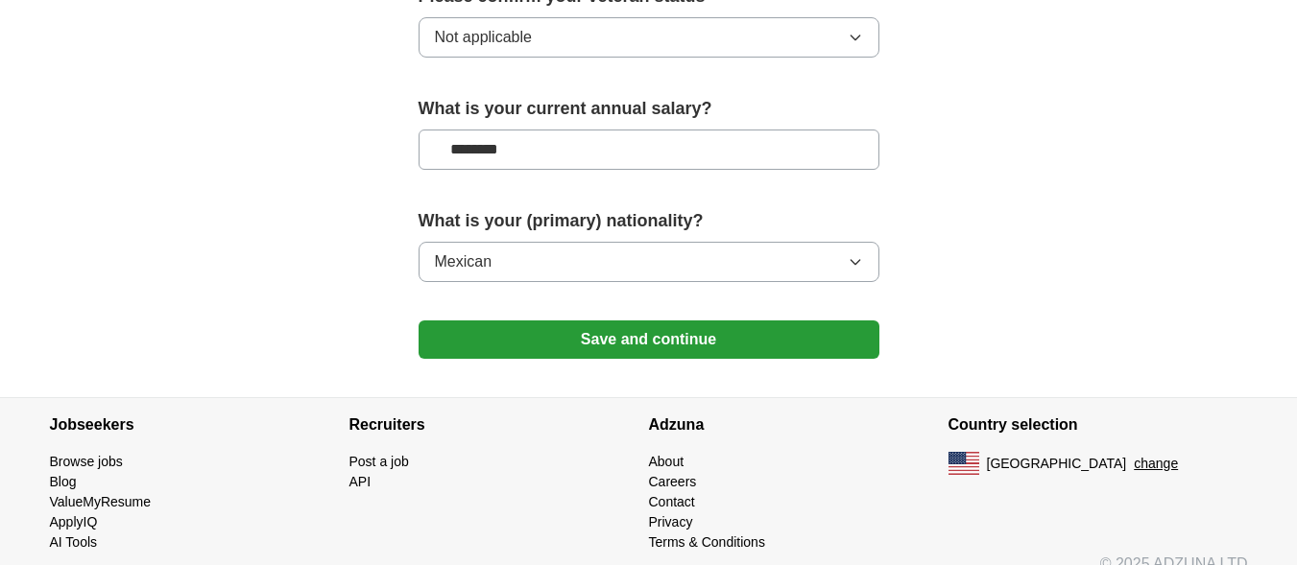
click at [774, 321] on button "Save and continue" at bounding box center [648, 340] width 461 height 38
